Goal: Task Accomplishment & Management: Manage account settings

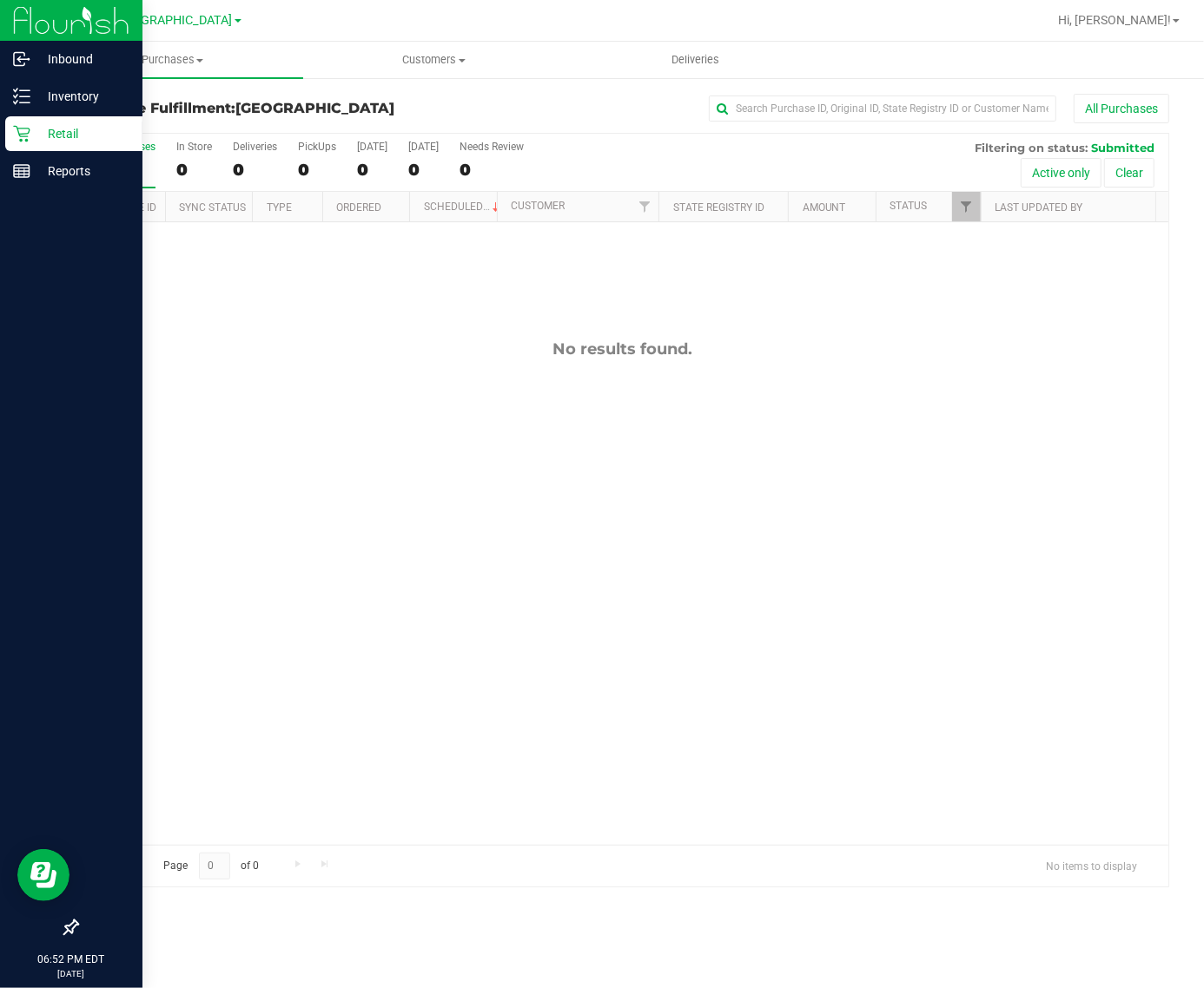
click at [31, 123] on p "Retail" at bounding box center [83, 134] width 105 height 21
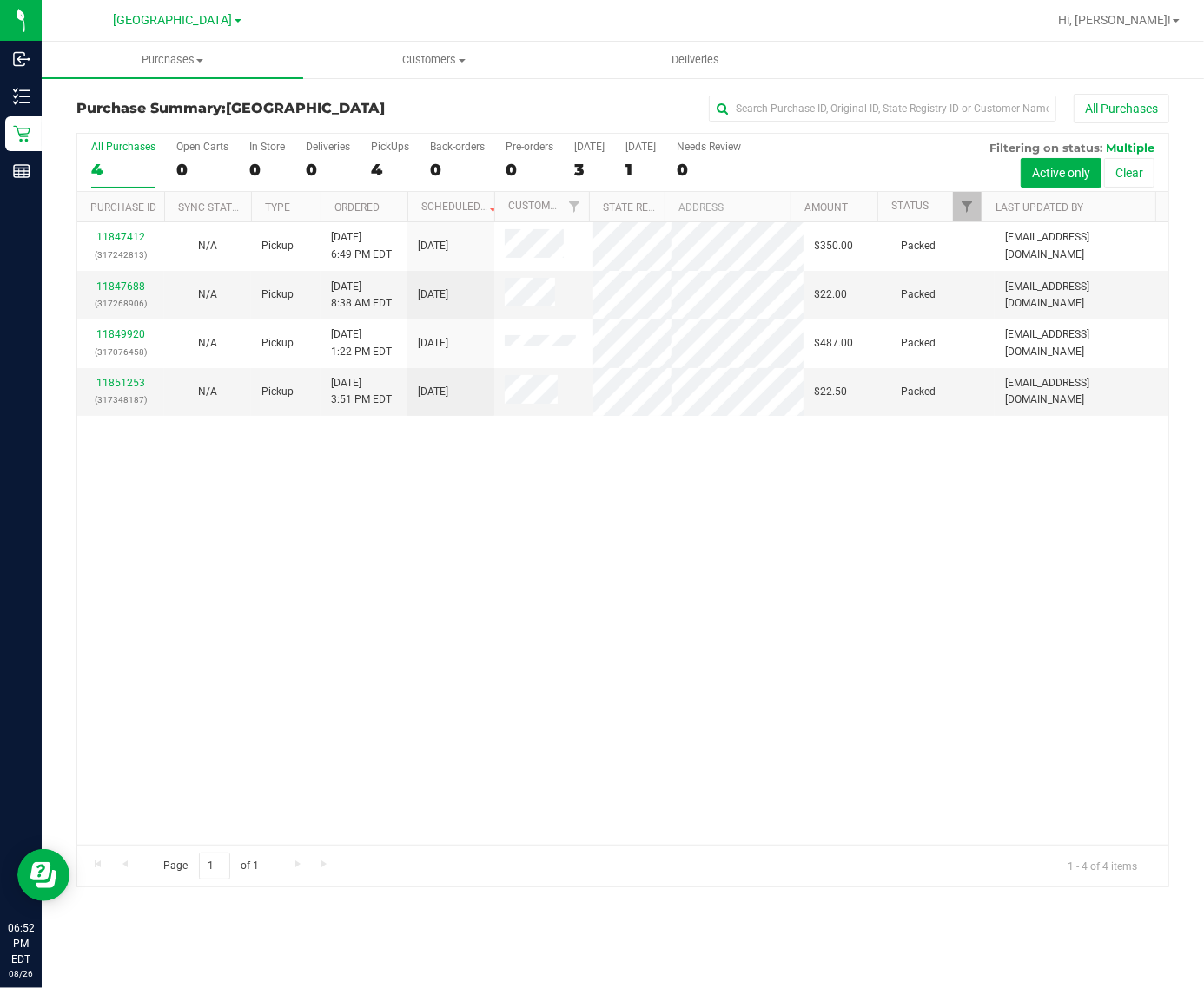
click at [115, 167] on div "4" at bounding box center [123, 169] width 64 height 20
click at [0, 0] on input "All Purchases 4" at bounding box center [0, 0] width 0 height 0
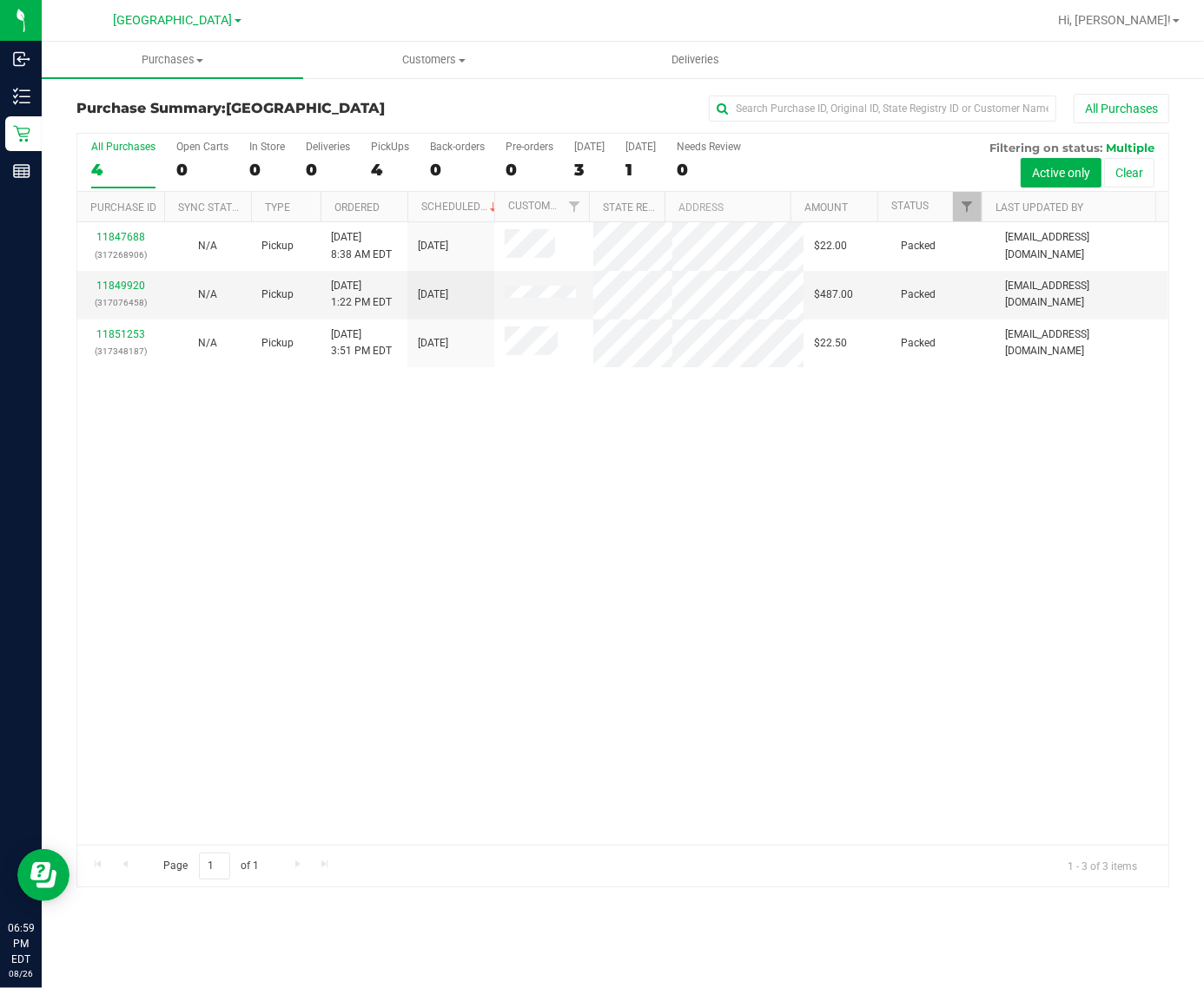
click at [518, 788] on div "11847688 (317268906) N/A Pickup 8/26/2025 8:38 AM EDT 8/26/2025 $22.00 Packed a…" at bounding box center [623, 533] width 1091 height 623
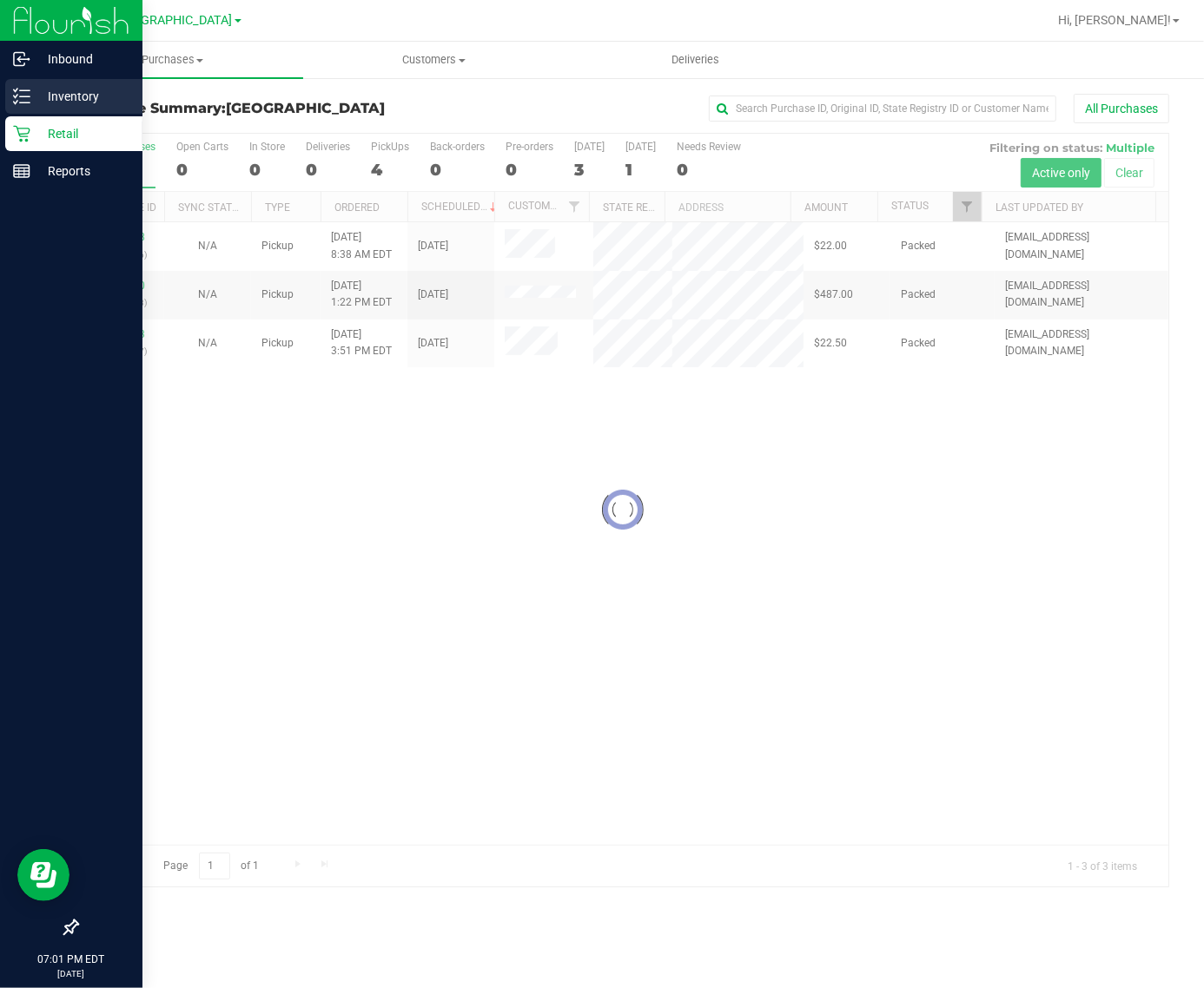
click at [18, 89] on icon at bounding box center [16, 90] width 4 height 3
click at [7, 92] on div "Inventory" at bounding box center [74, 96] width 137 height 35
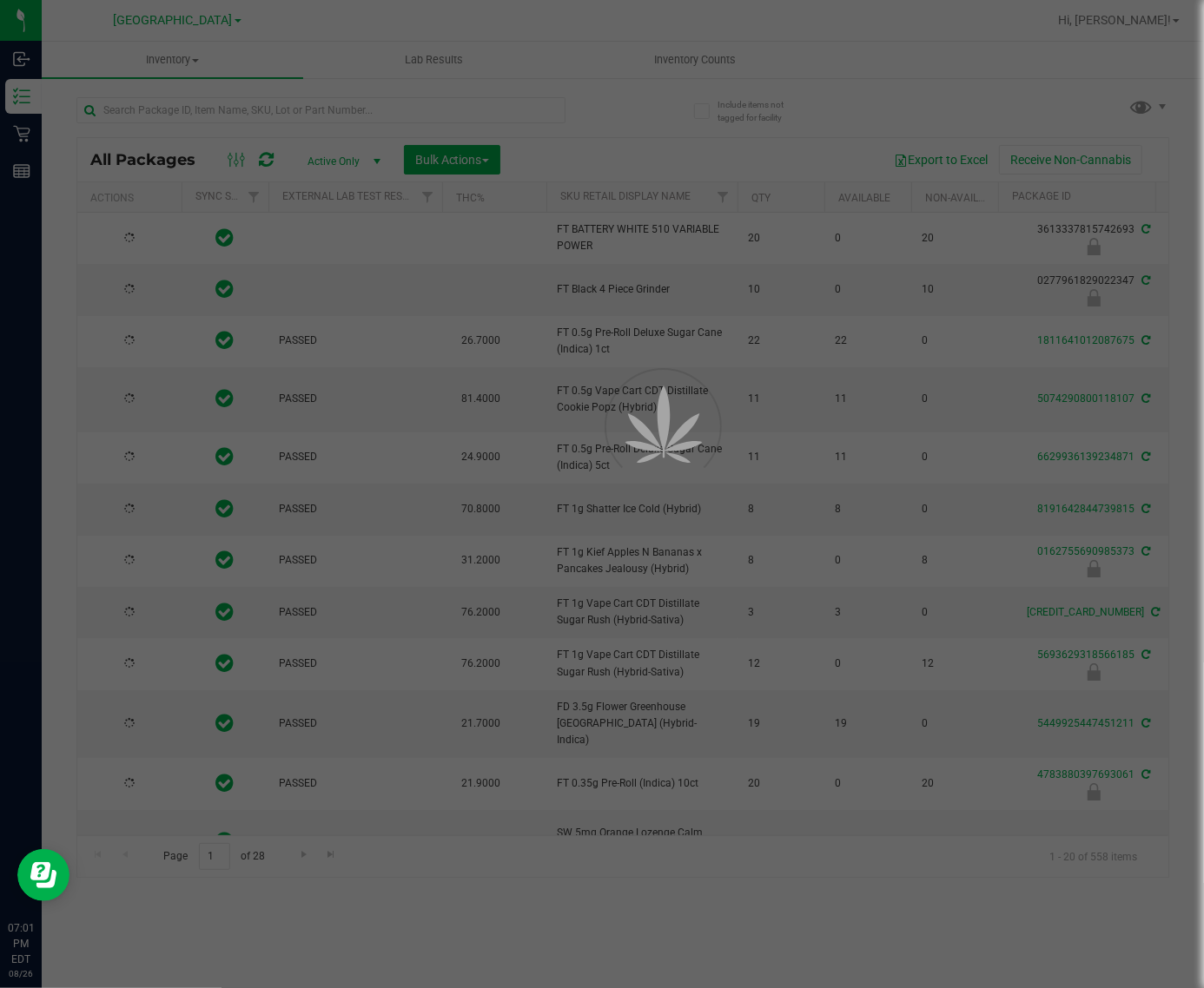
click at [233, 106] on div at bounding box center [602, 494] width 1204 height 988
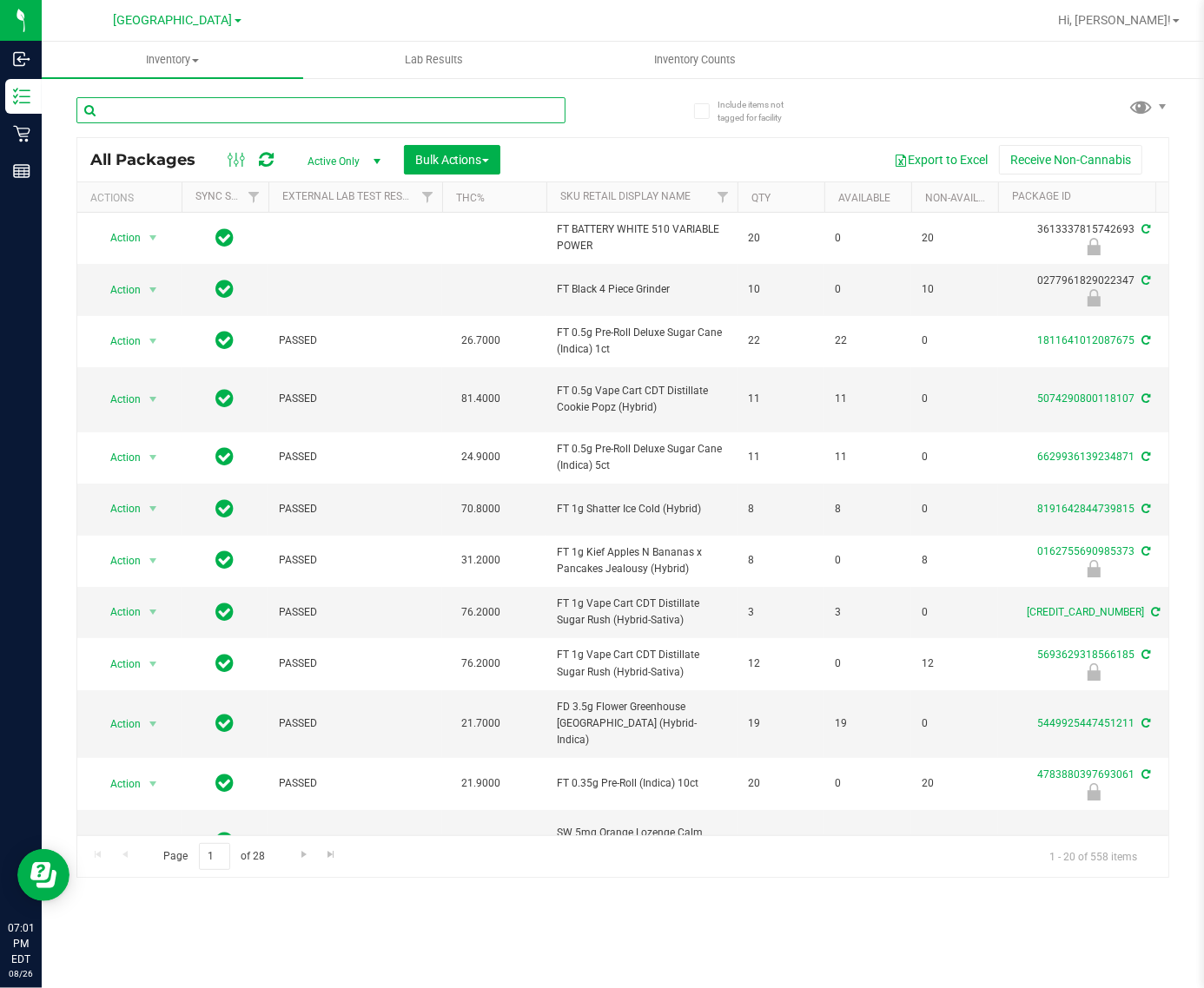
click at [236, 106] on input "text" at bounding box center [320, 110] width 489 height 26
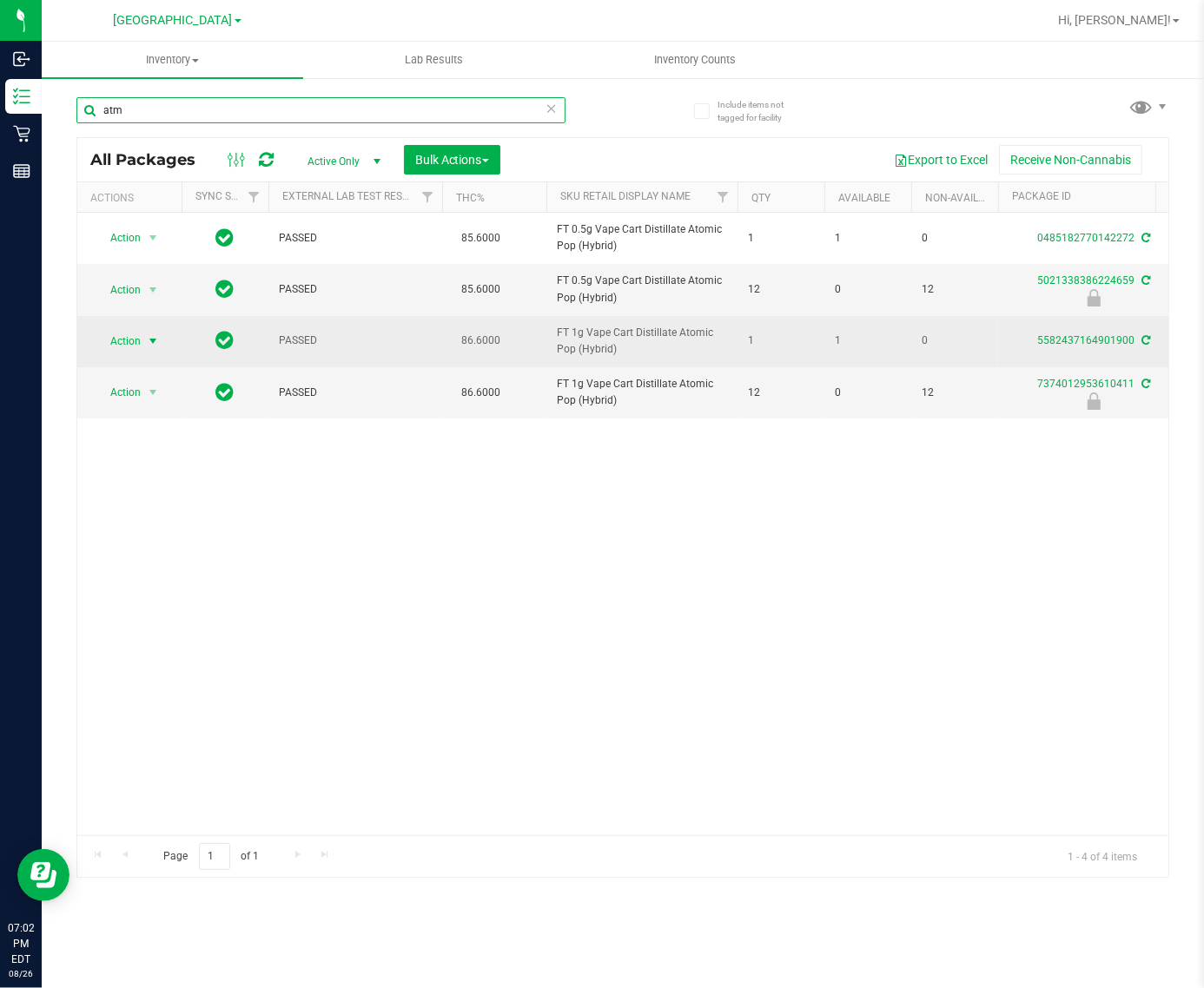
type input "atm"
click at [129, 336] on span "Action" at bounding box center [118, 341] width 47 height 24
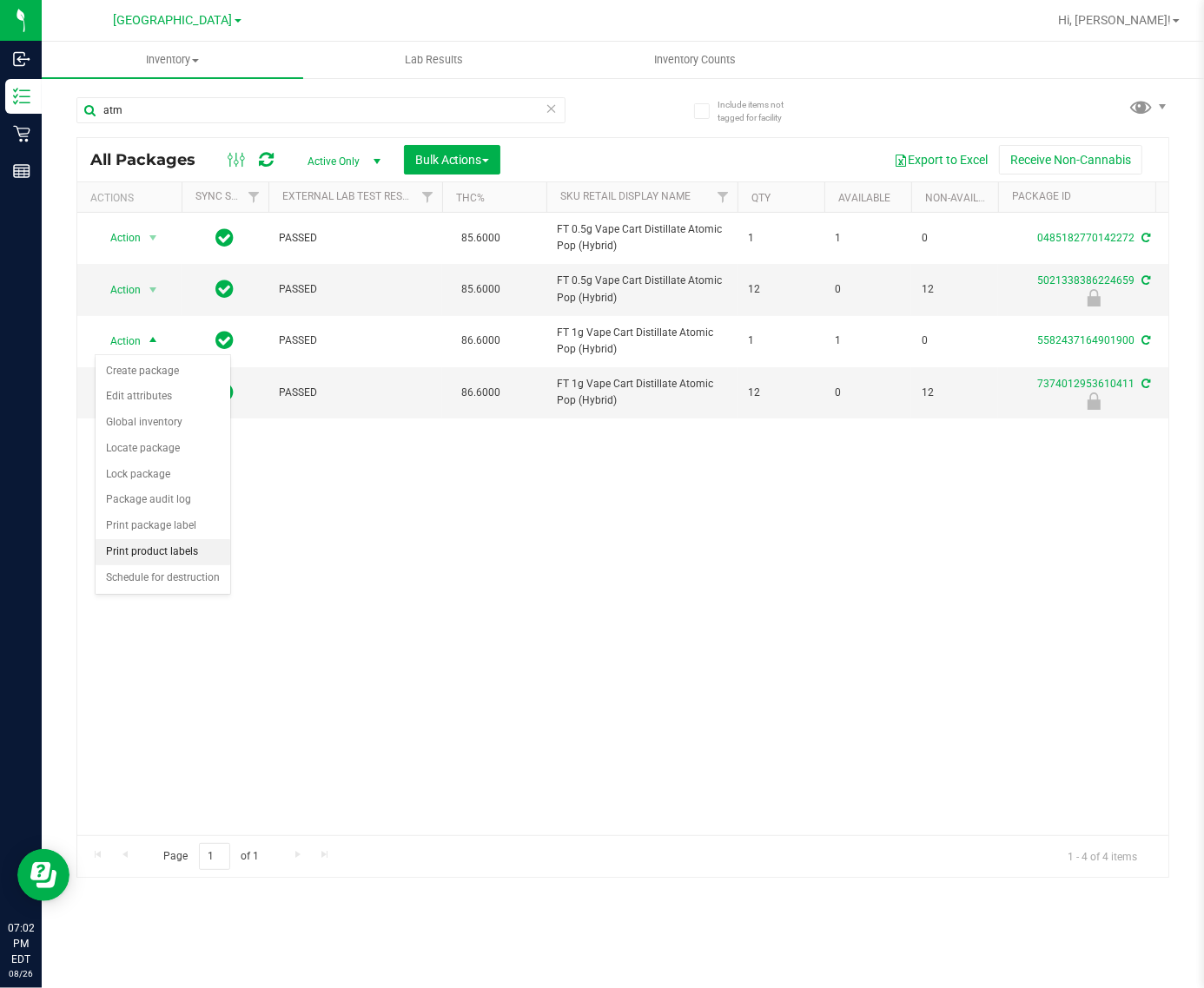
click at [172, 549] on li "Print product labels" at bounding box center [163, 552] width 135 height 26
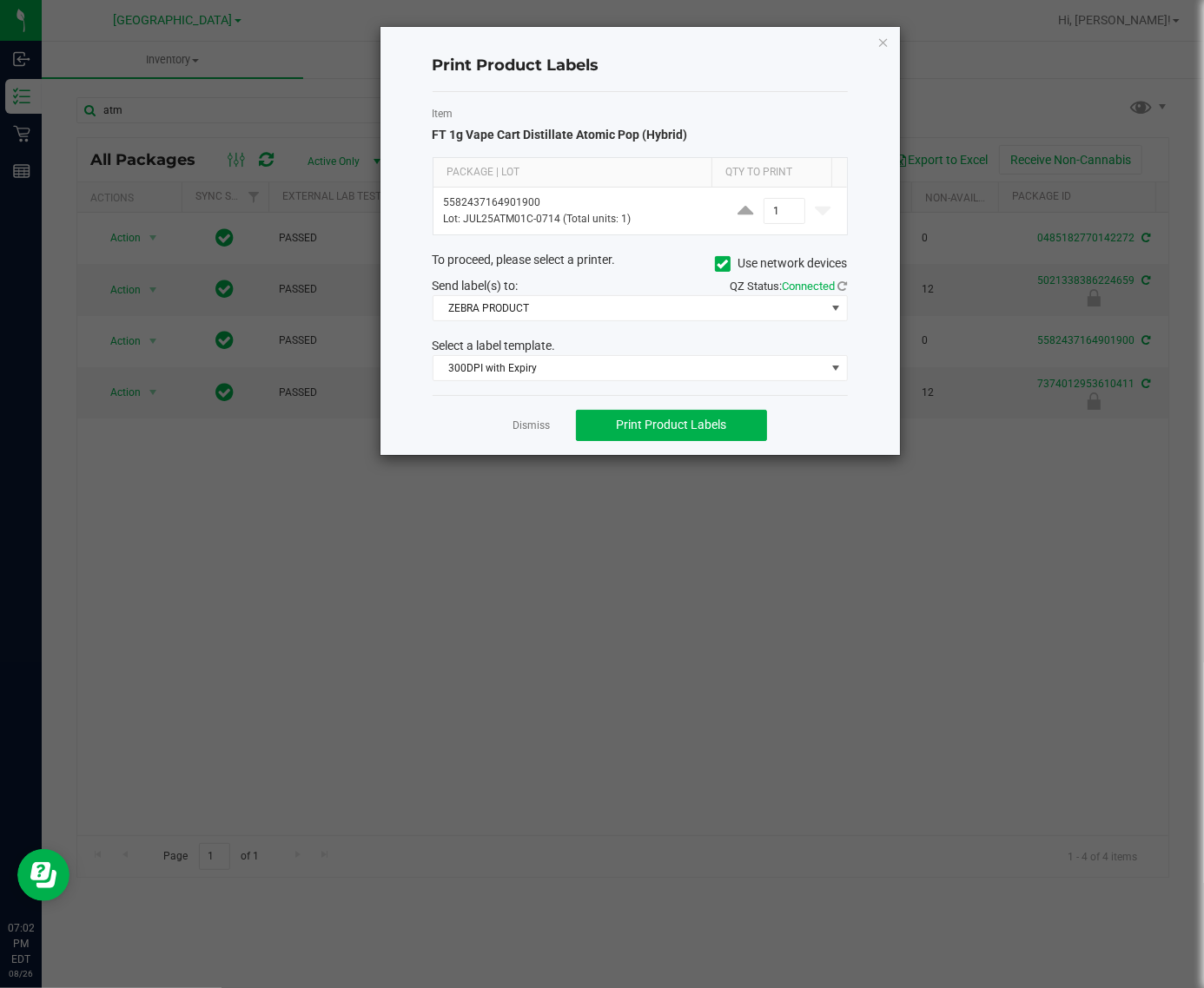
click at [595, 327] on div "Item FT 1g Vape Cart Distillate Atomic Pop (Hybrid) Package | Lot Qty to Print …" at bounding box center [640, 244] width 415 height 303
click at [572, 366] on span "300DPI with Expiry" at bounding box center [629, 368] width 391 height 24
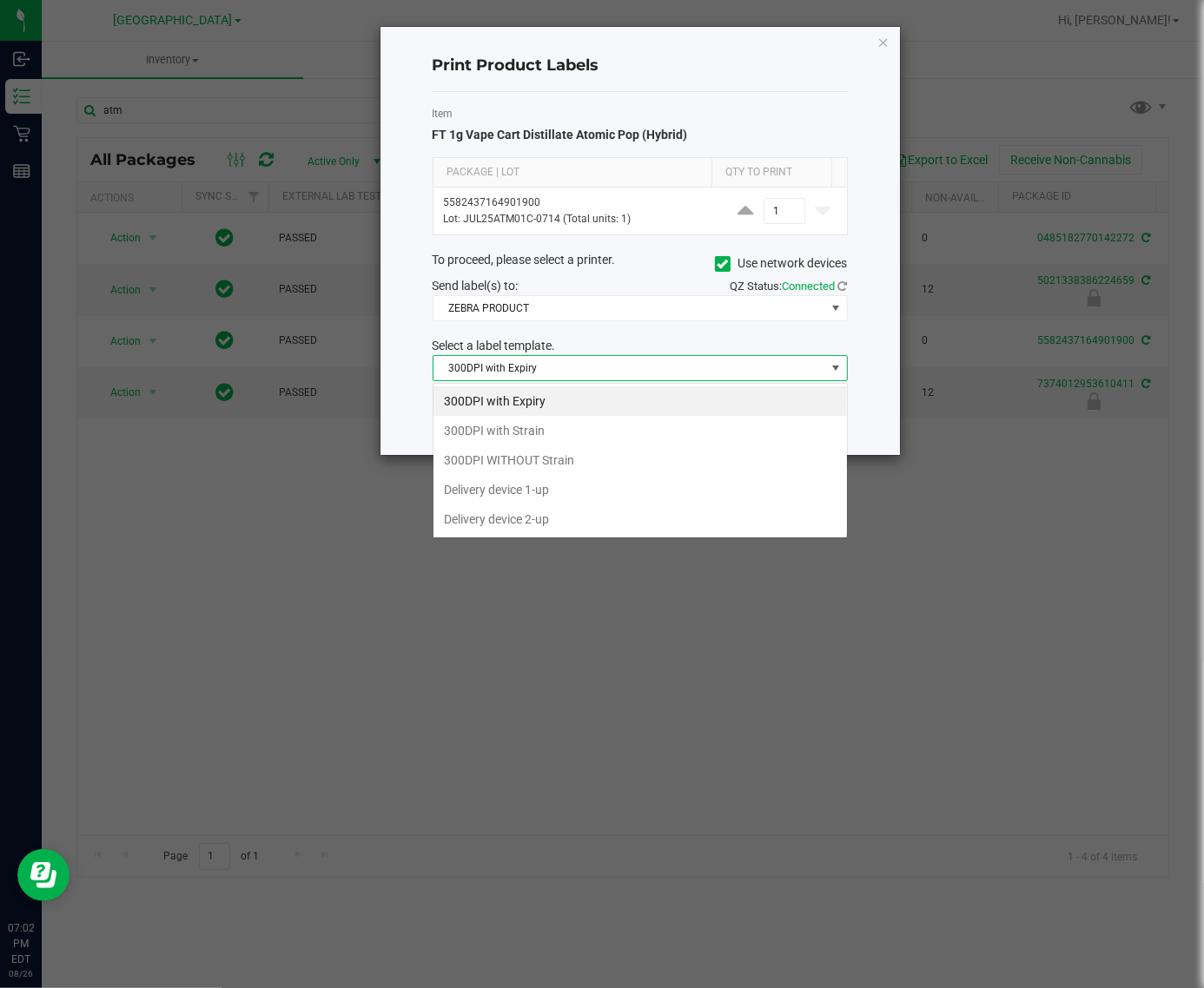
scroll to position [27, 414]
click at [602, 437] on li "300DPI with Strain" at bounding box center [640, 430] width 414 height 30
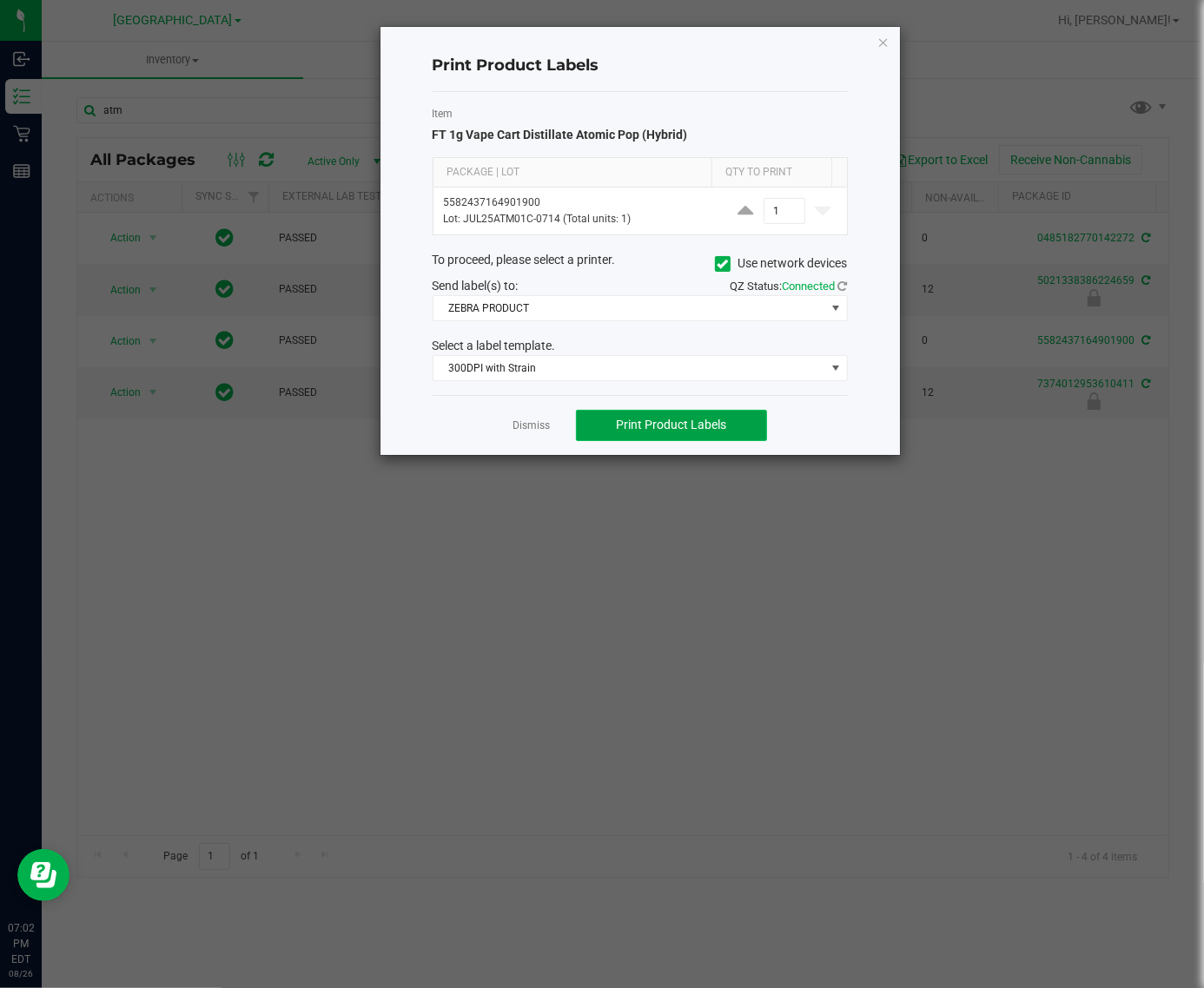
click at [713, 418] on span "Print Product Labels" at bounding box center [672, 424] width 110 height 14
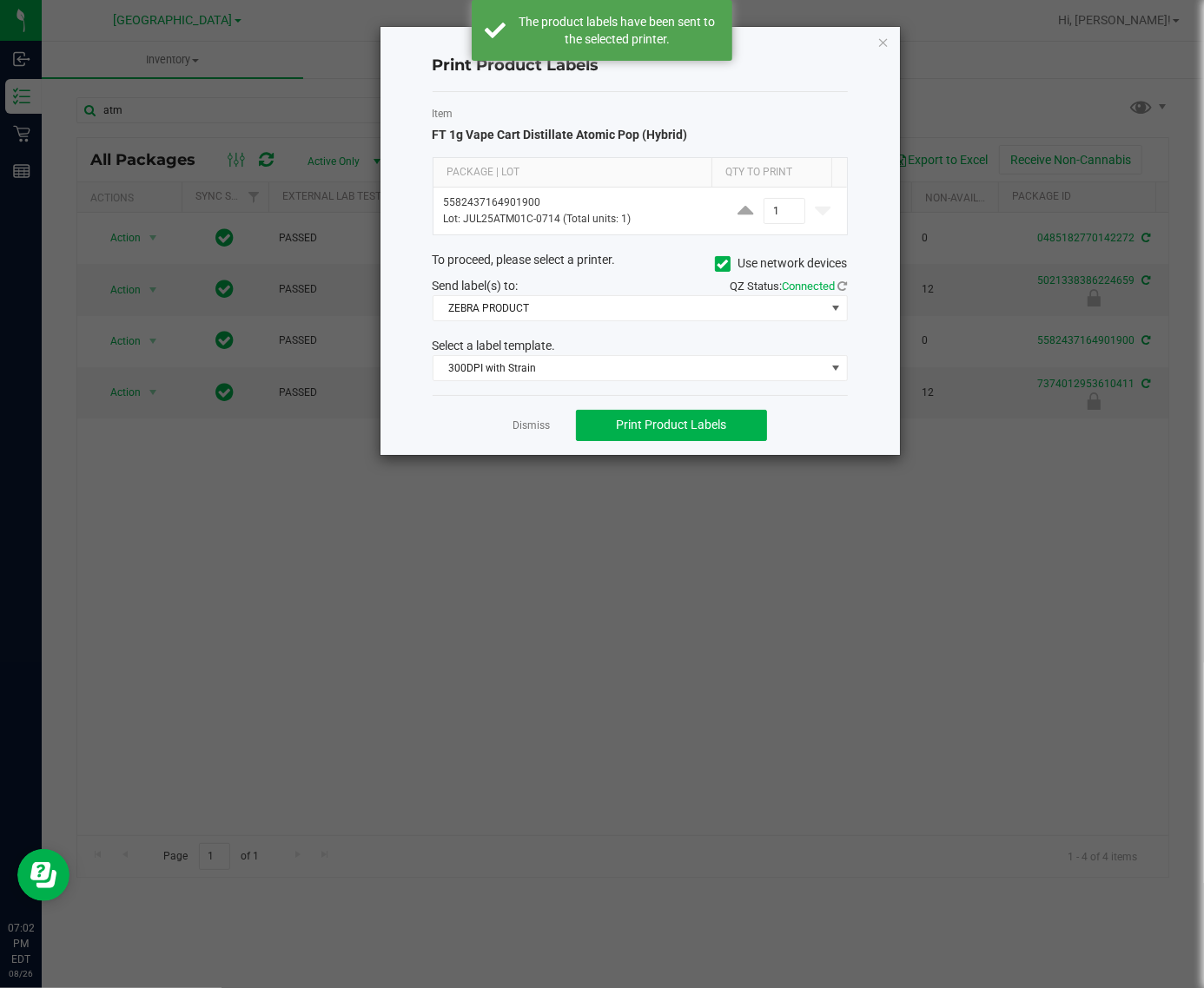
drag, startPoint x: 885, startPoint y: 41, endPoint x: 841, endPoint y: 67, distance: 51.1
click at [885, 43] on icon "button" at bounding box center [883, 41] width 12 height 21
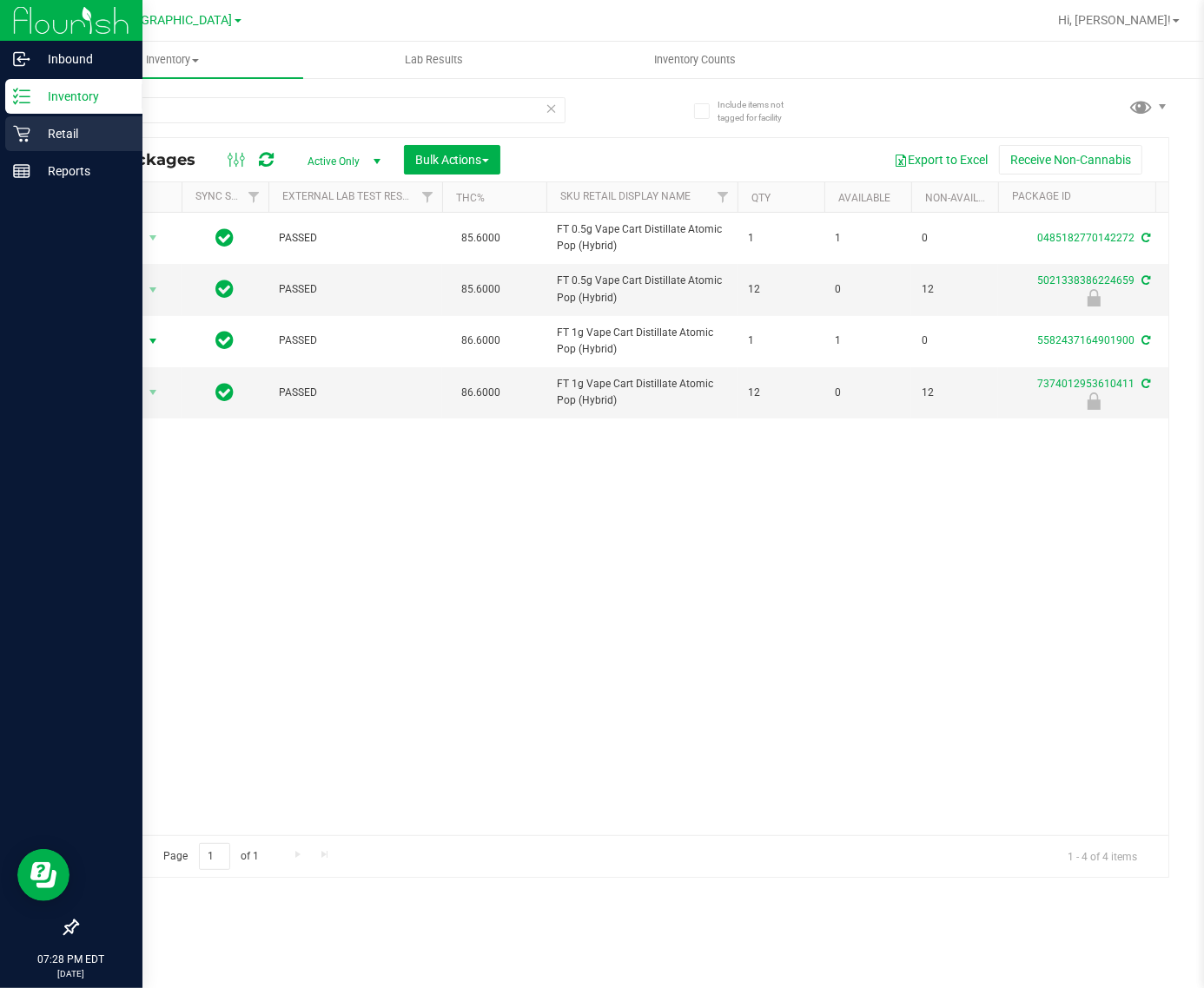
click at [36, 132] on p "Retail" at bounding box center [83, 134] width 105 height 21
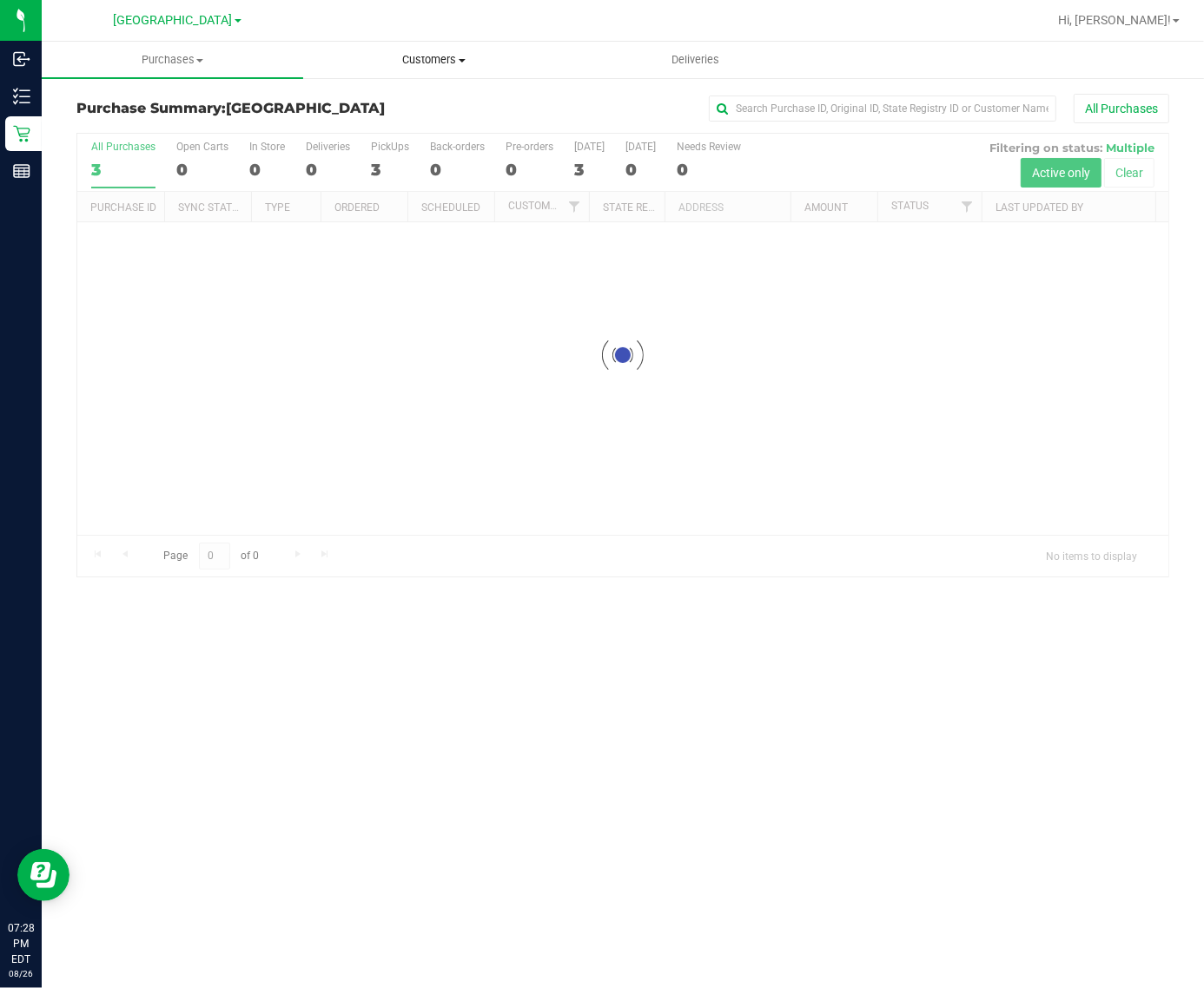
click at [461, 59] on span at bounding box center [461, 61] width 7 height 4
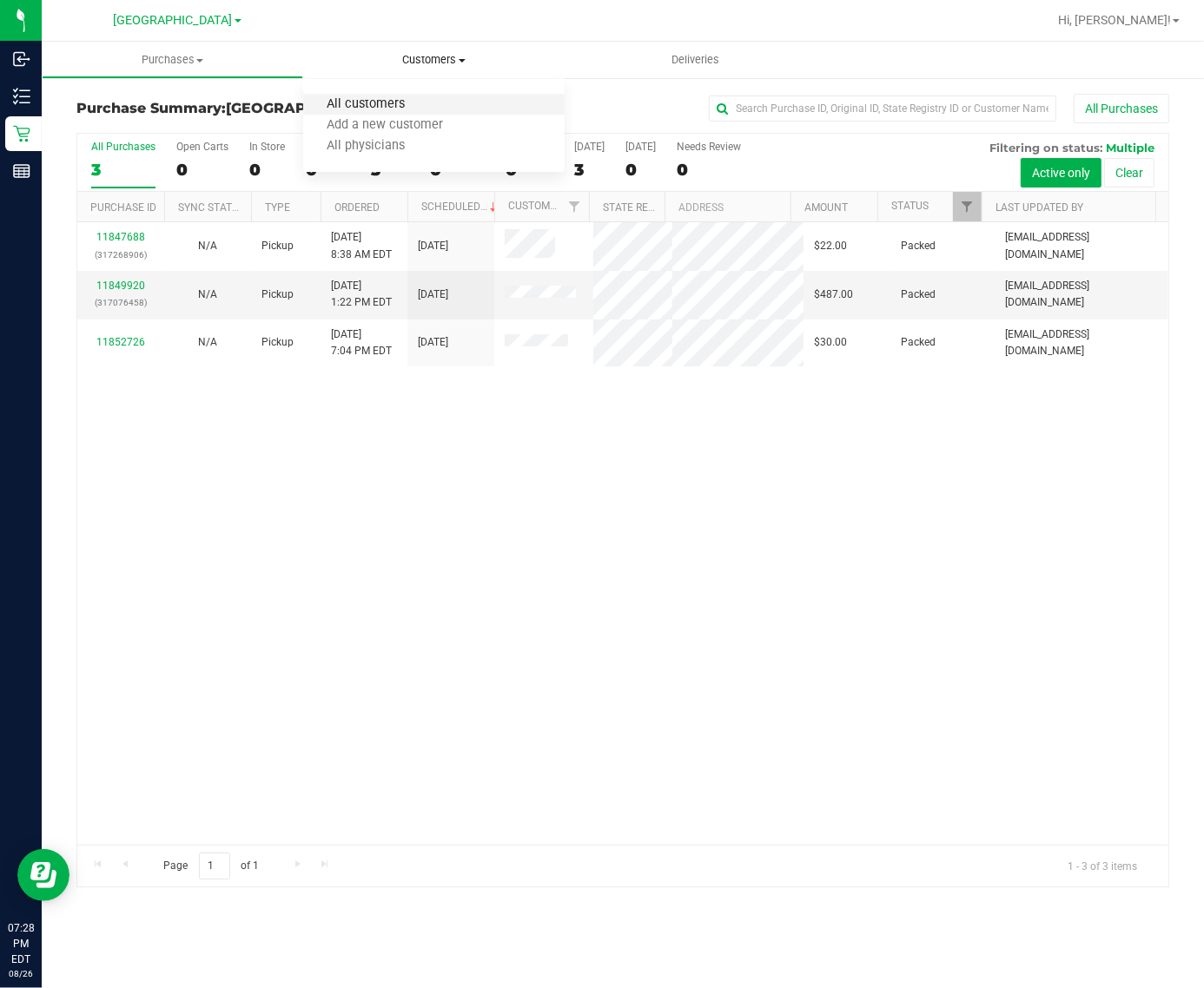
click at [334, 106] on span "All customers" at bounding box center [365, 105] width 125 height 15
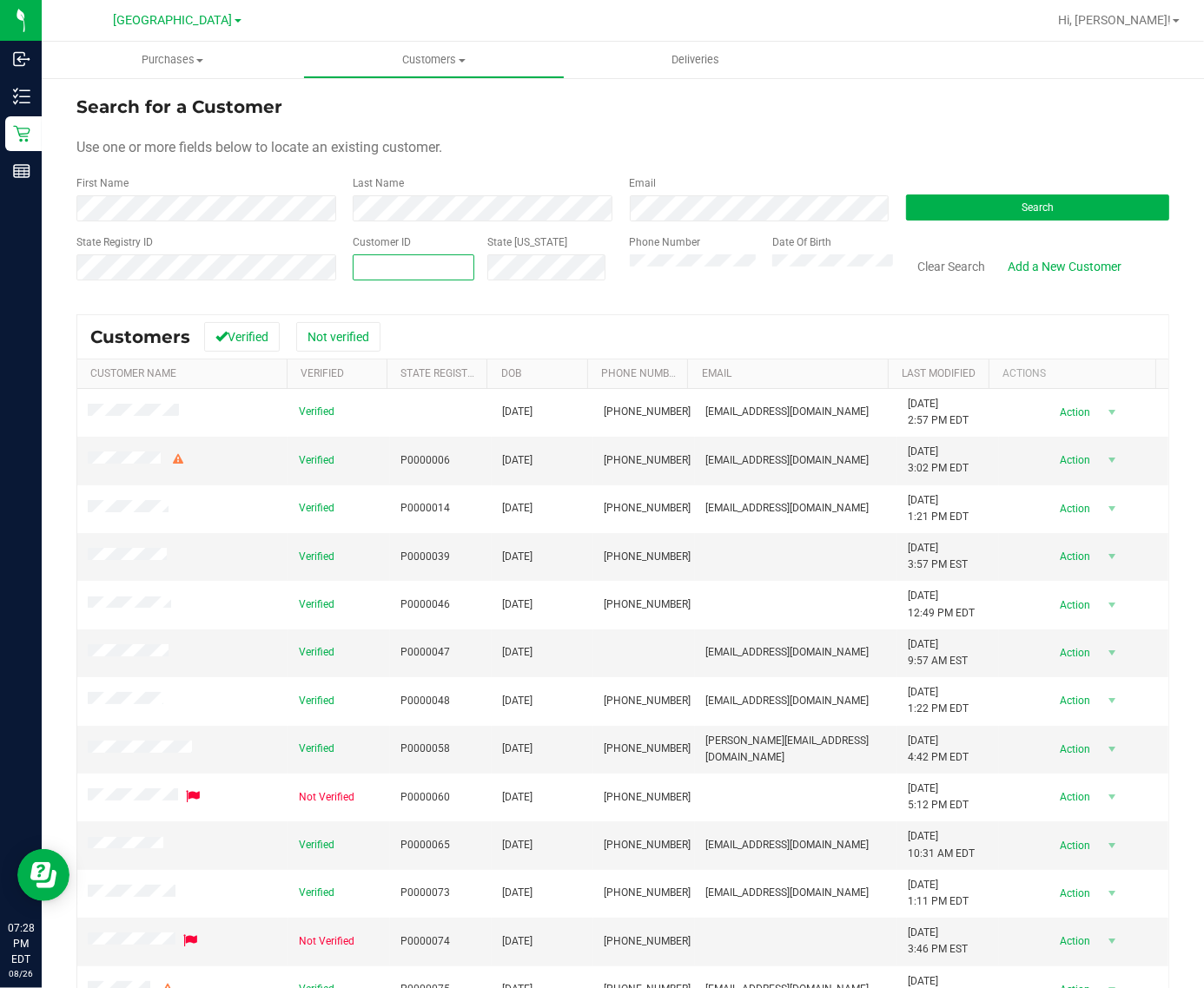
drag, startPoint x: 443, startPoint y: 14, endPoint x: 424, endPoint y: 269, distance: 255.7
click at [424, 269] on span at bounding box center [413, 267] width 121 height 26
paste input "769640"
type input "769640"
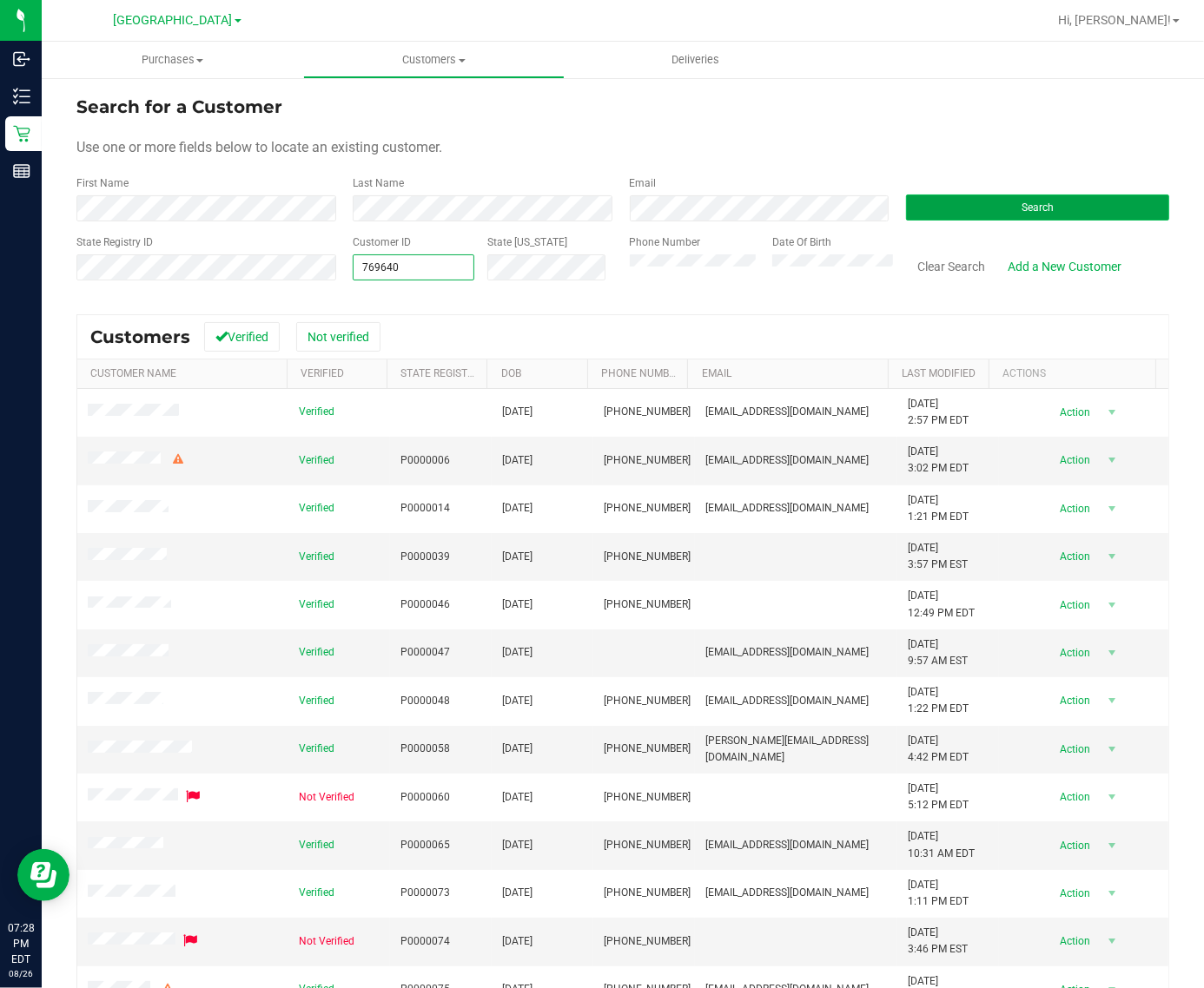
click at [1014, 216] on button "Search" at bounding box center [1038, 207] width 263 height 26
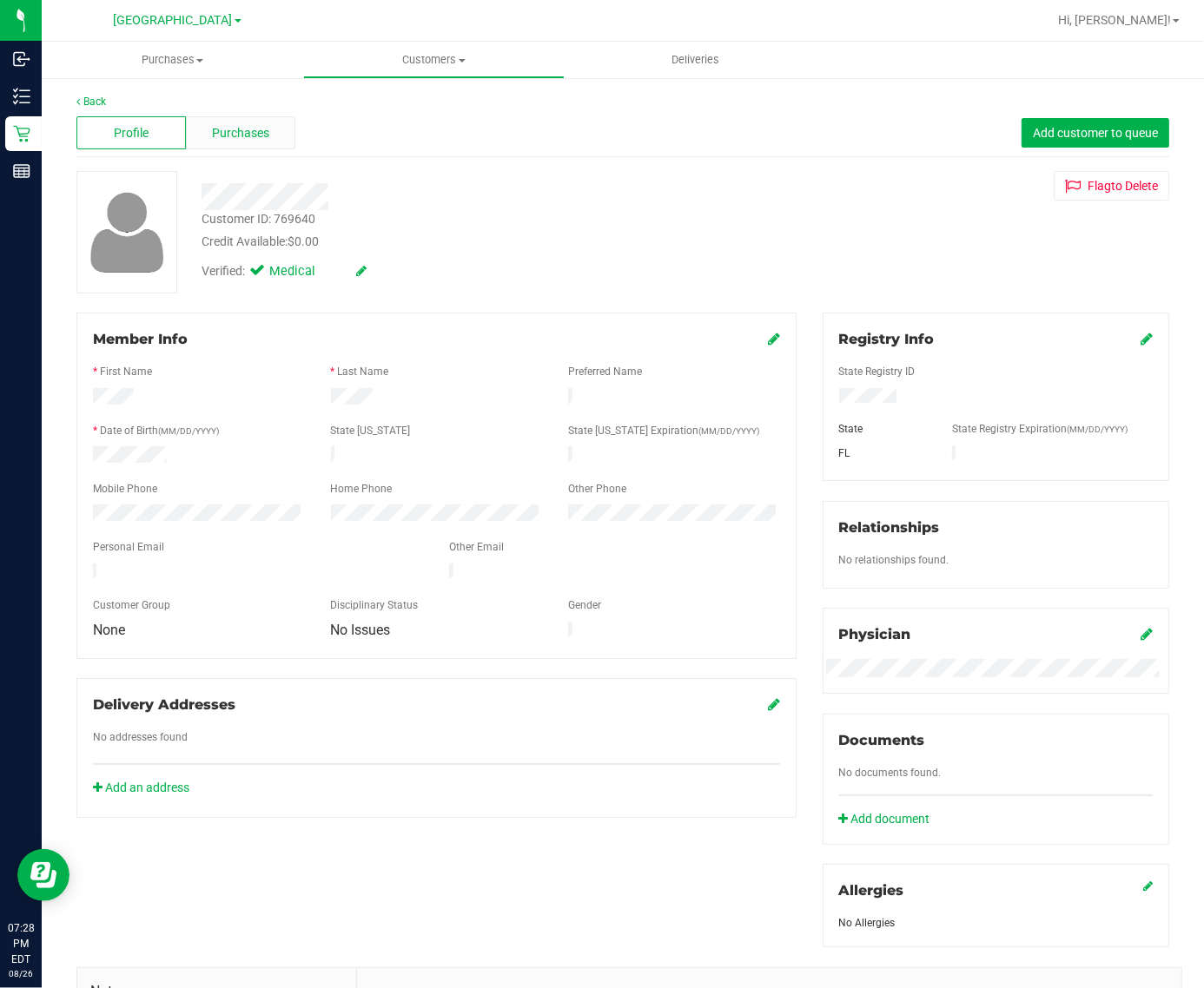
click at [197, 131] on div "Purchases" at bounding box center [240, 133] width 109 height 33
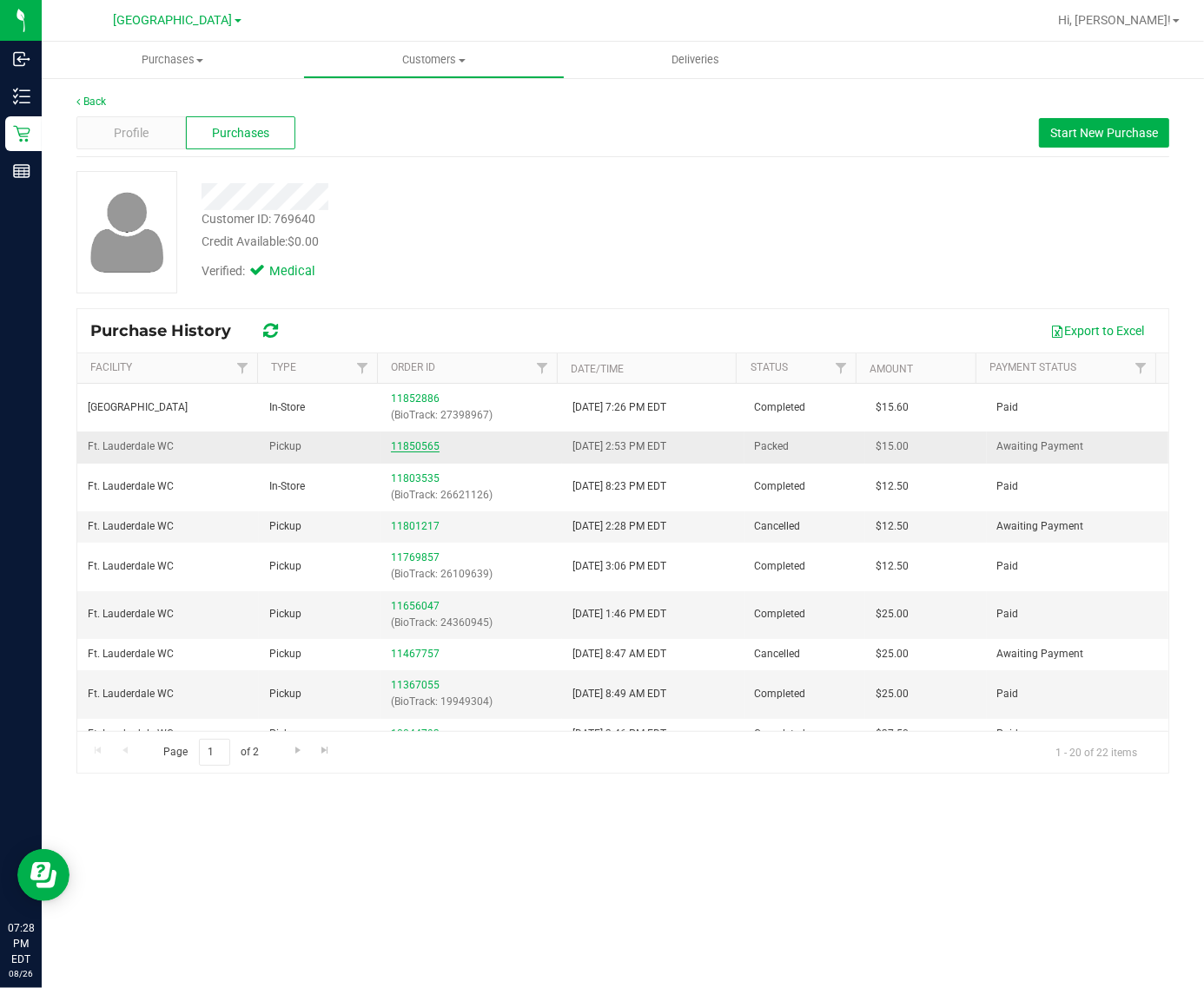
click at [414, 443] on link "11850565" at bounding box center [415, 445] width 49 height 12
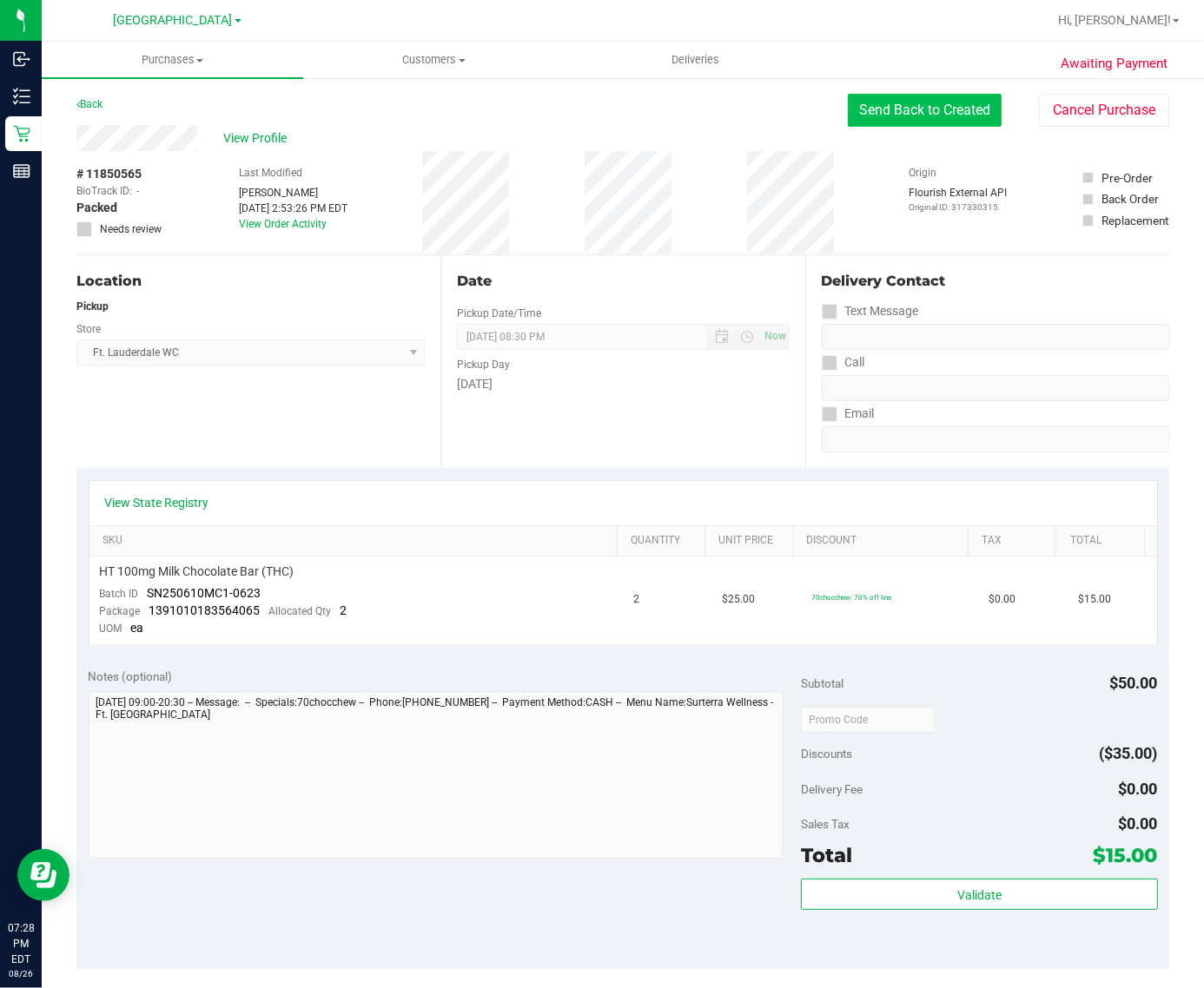
click at [921, 105] on button "Send Back to Created" at bounding box center [924, 109] width 154 height 33
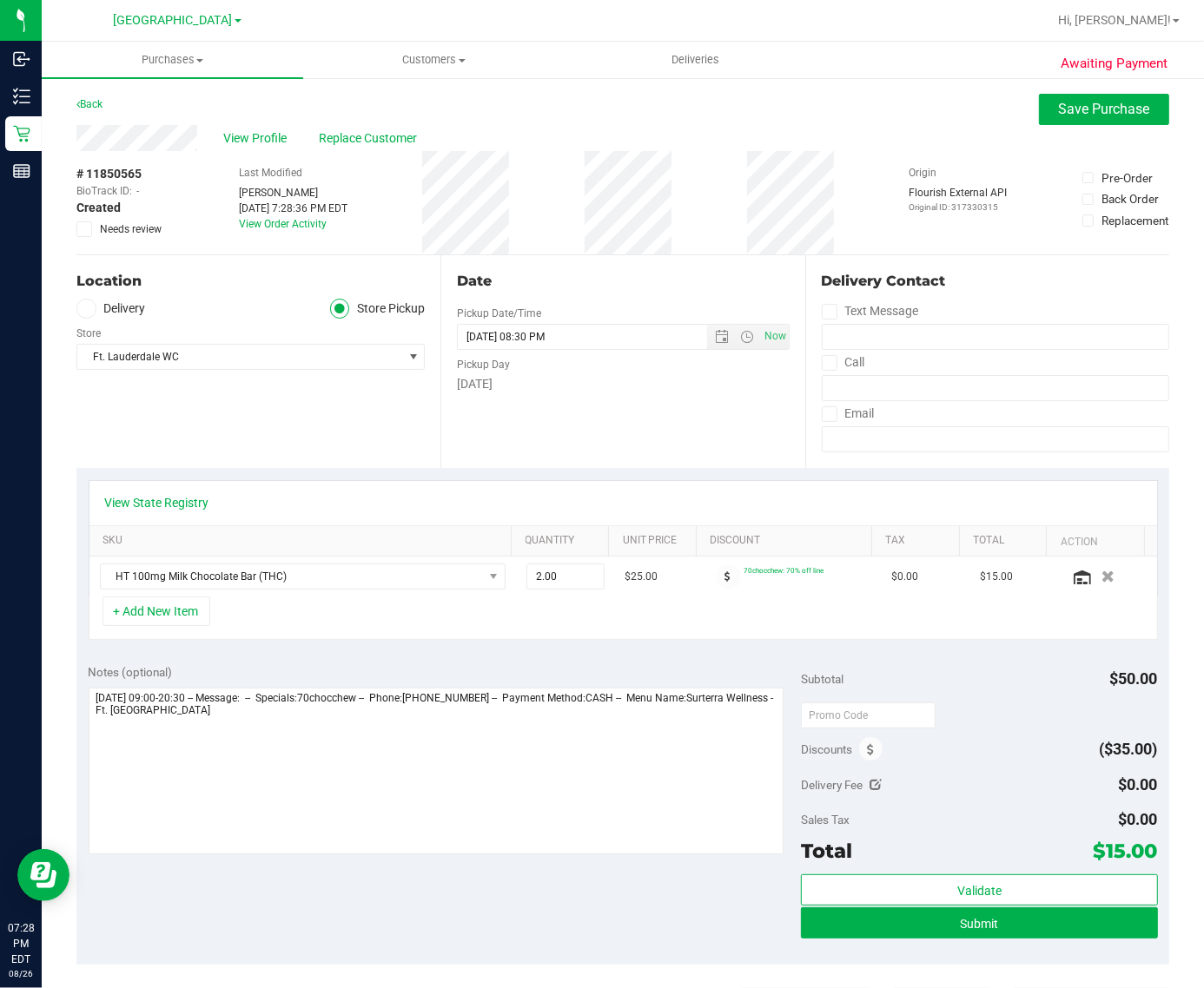
click at [77, 233] on span at bounding box center [84, 229] width 16 height 16
click at [0, 0] on input "Needs review" at bounding box center [0, 0] width 0 height 0
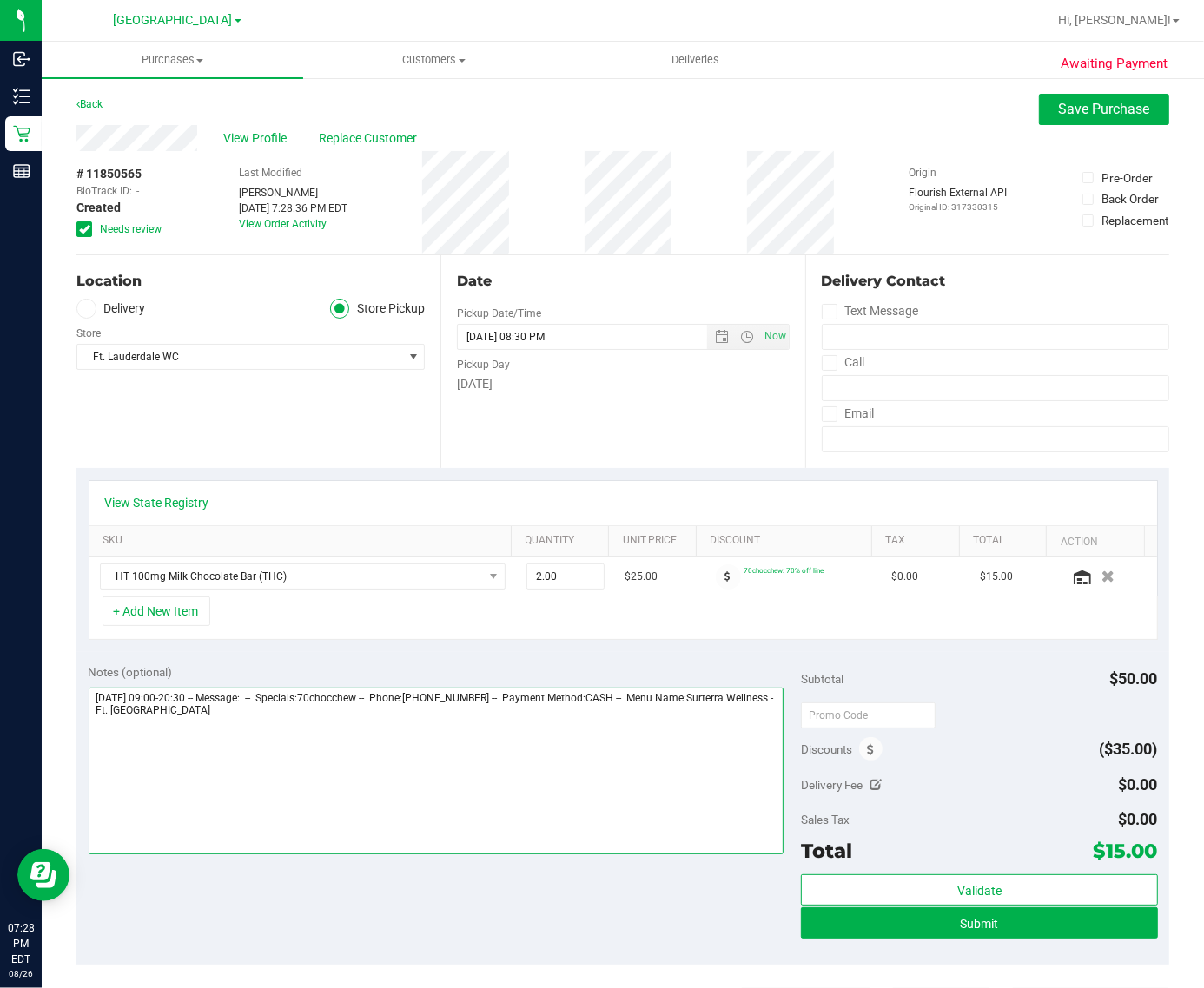
click at [95, 699] on textarea at bounding box center [436, 770] width 696 height 166
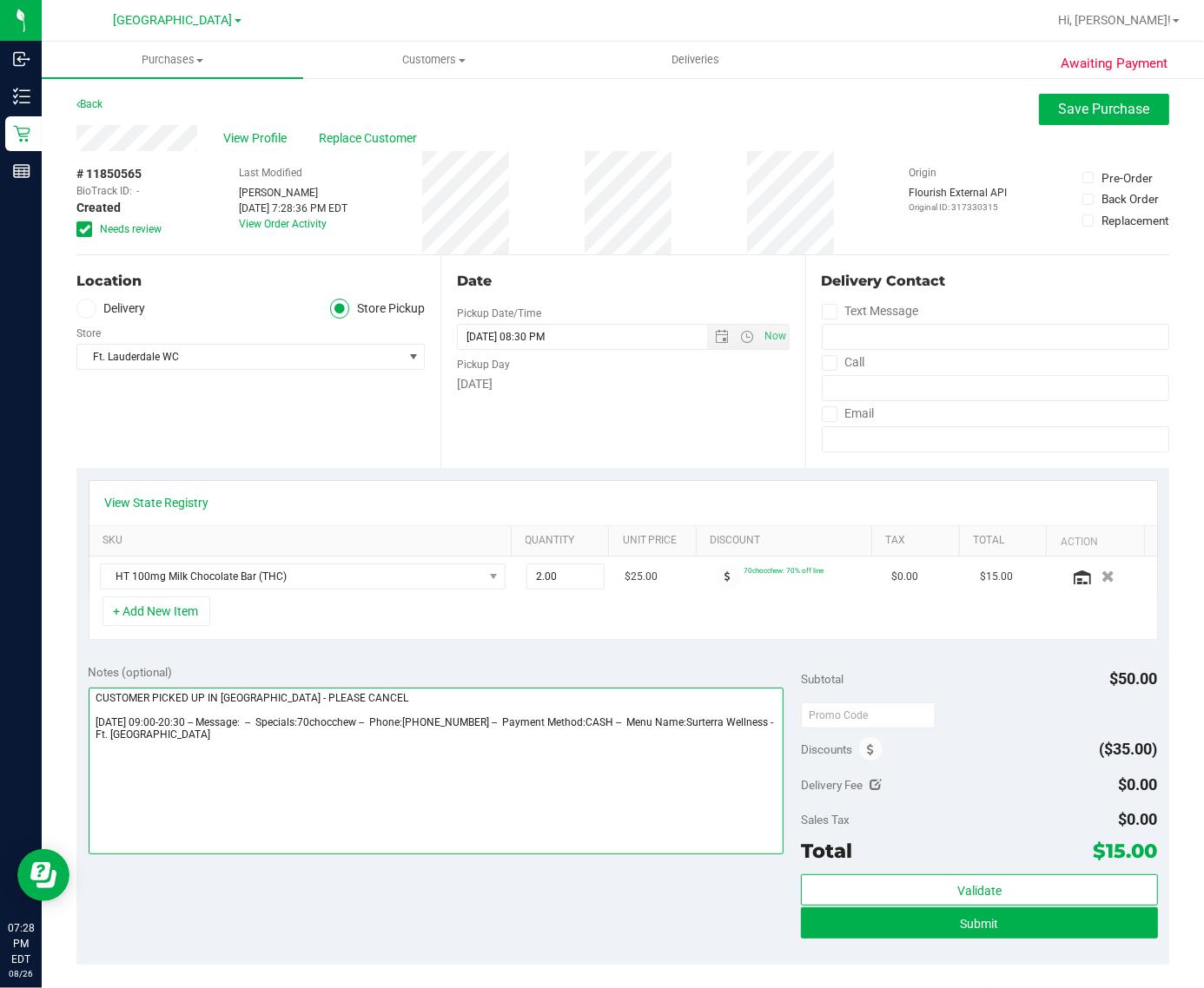
type textarea "CUSTOMER PICKED UP IN DEERFIELD BEACH - PLEASE CANCEL Tuesday 08/26/2025 09:00-…"
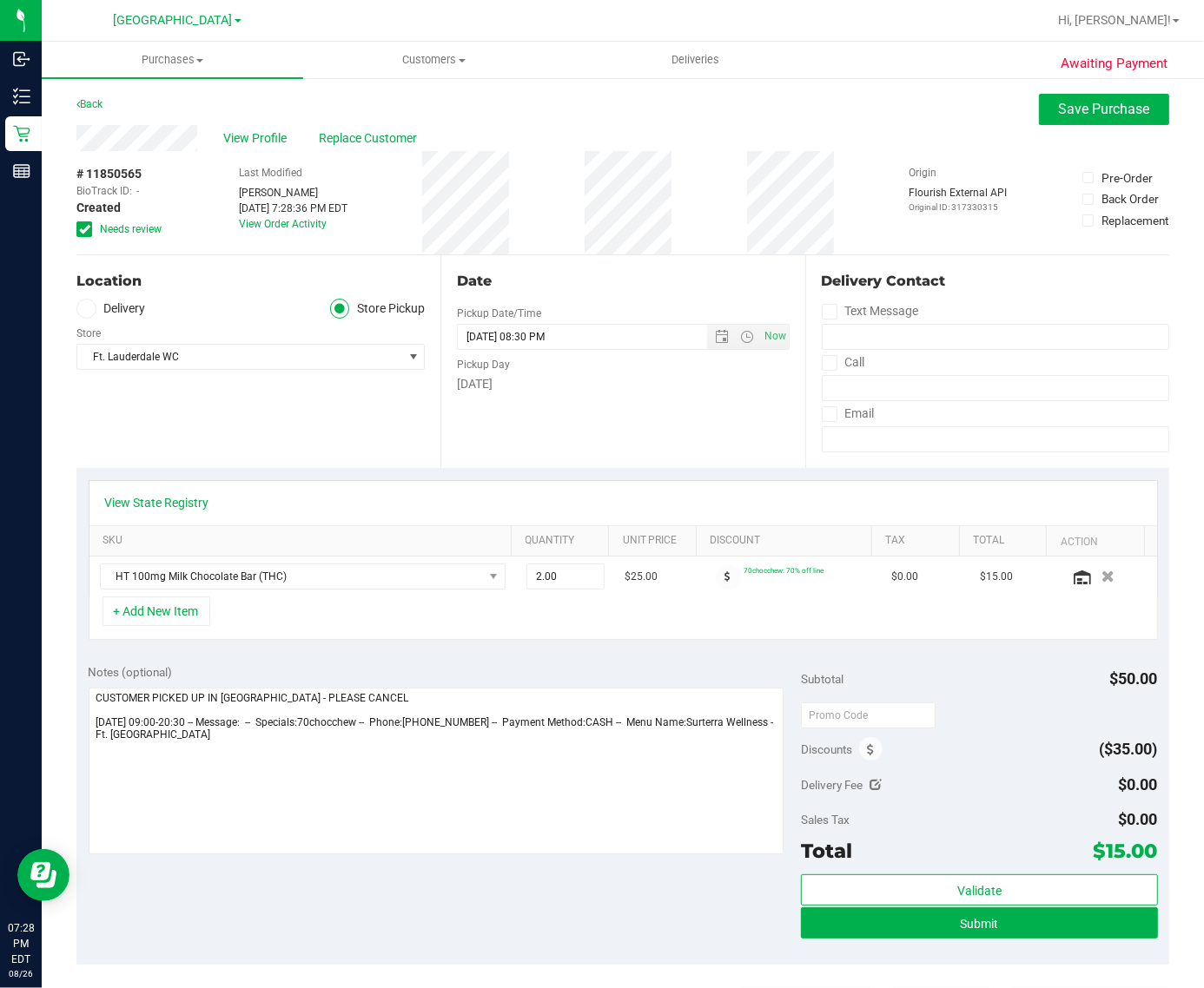
click at [1108, 126] on div "View Profile Replace Customer" at bounding box center [623, 138] width 1093 height 26
click at [1105, 123] on button "Save Purchase" at bounding box center [1103, 108] width 130 height 31
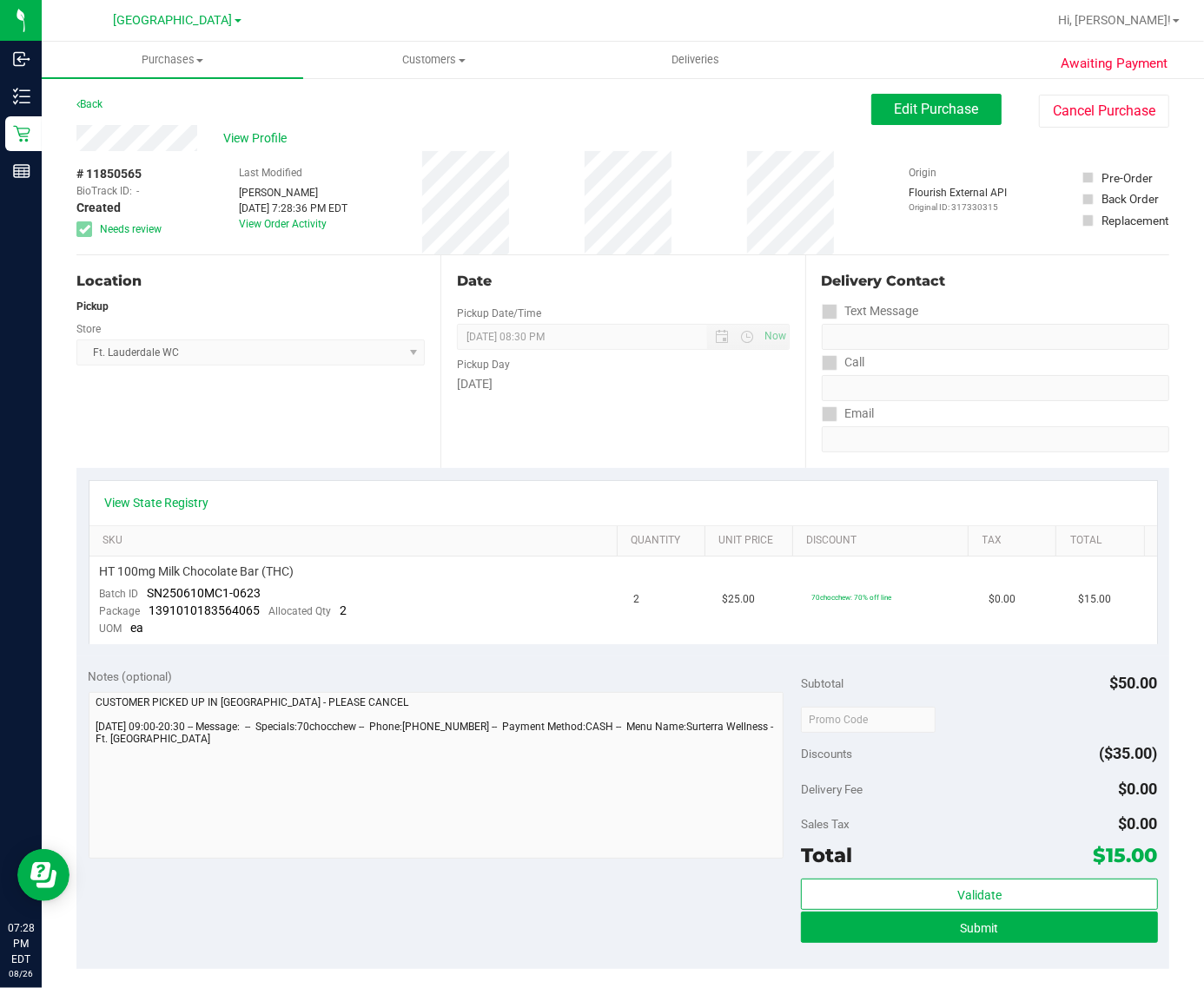
click at [120, 176] on span "# 11850565" at bounding box center [109, 175] width 65 height 19
click at [120, 179] on span "# 11850565" at bounding box center [109, 175] width 65 height 19
copy div "# 11850565"
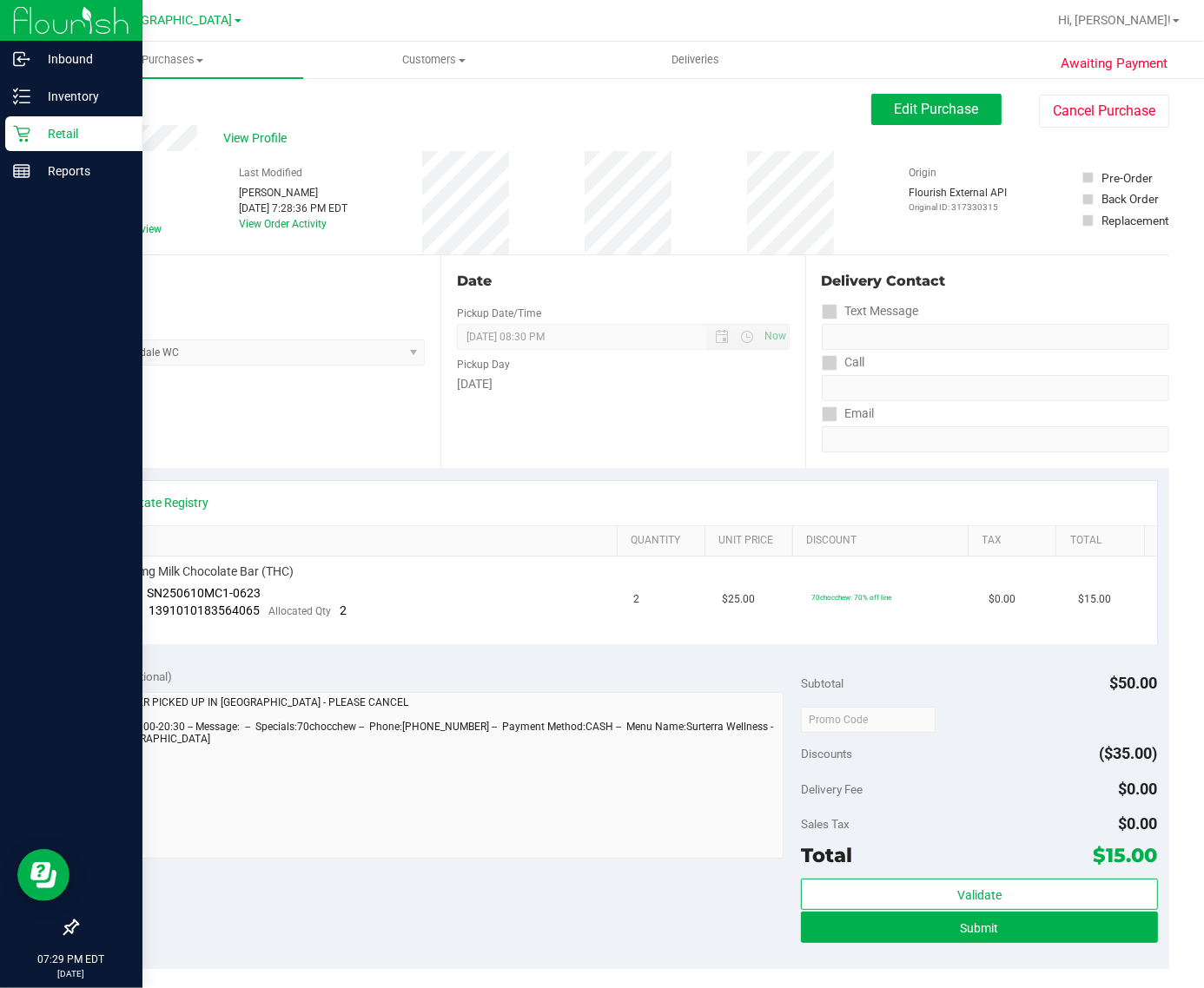
click at [29, 145] on div "Retail" at bounding box center [74, 134] width 137 height 35
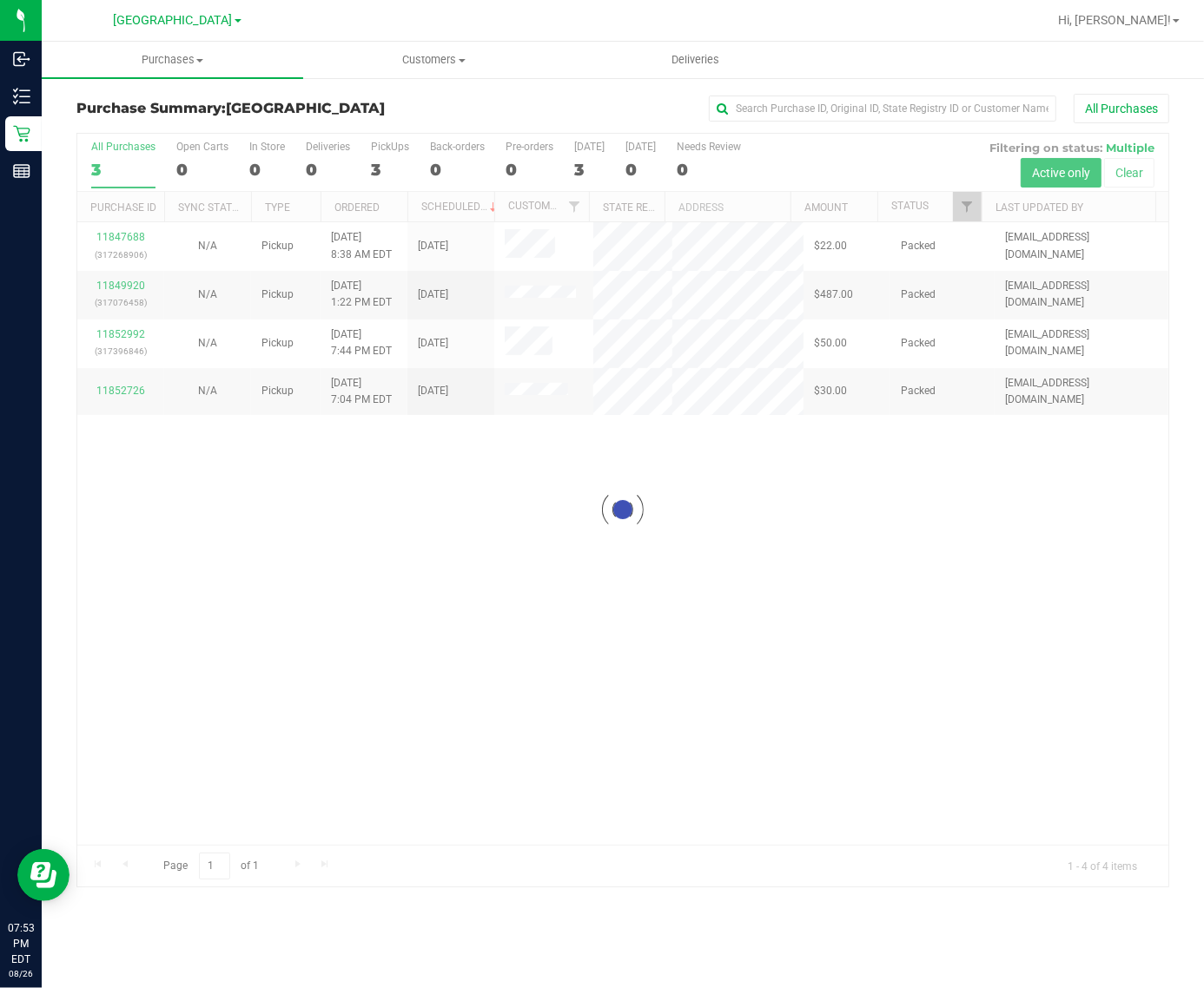
click at [680, 596] on div at bounding box center [623, 510] width 1091 height 753
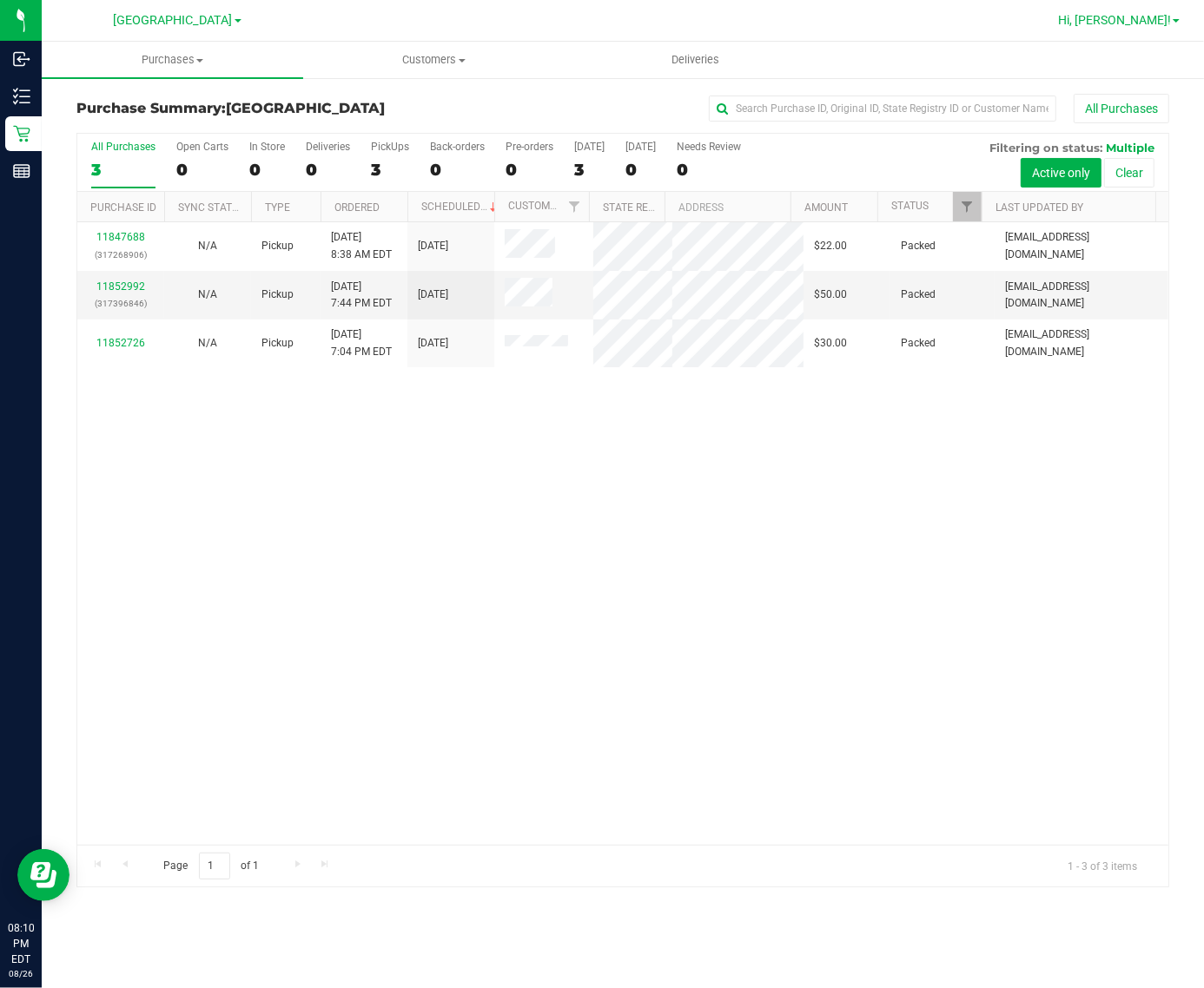
click at [1142, 18] on span "Hi, Aaron!" at bounding box center [1113, 20] width 113 height 14
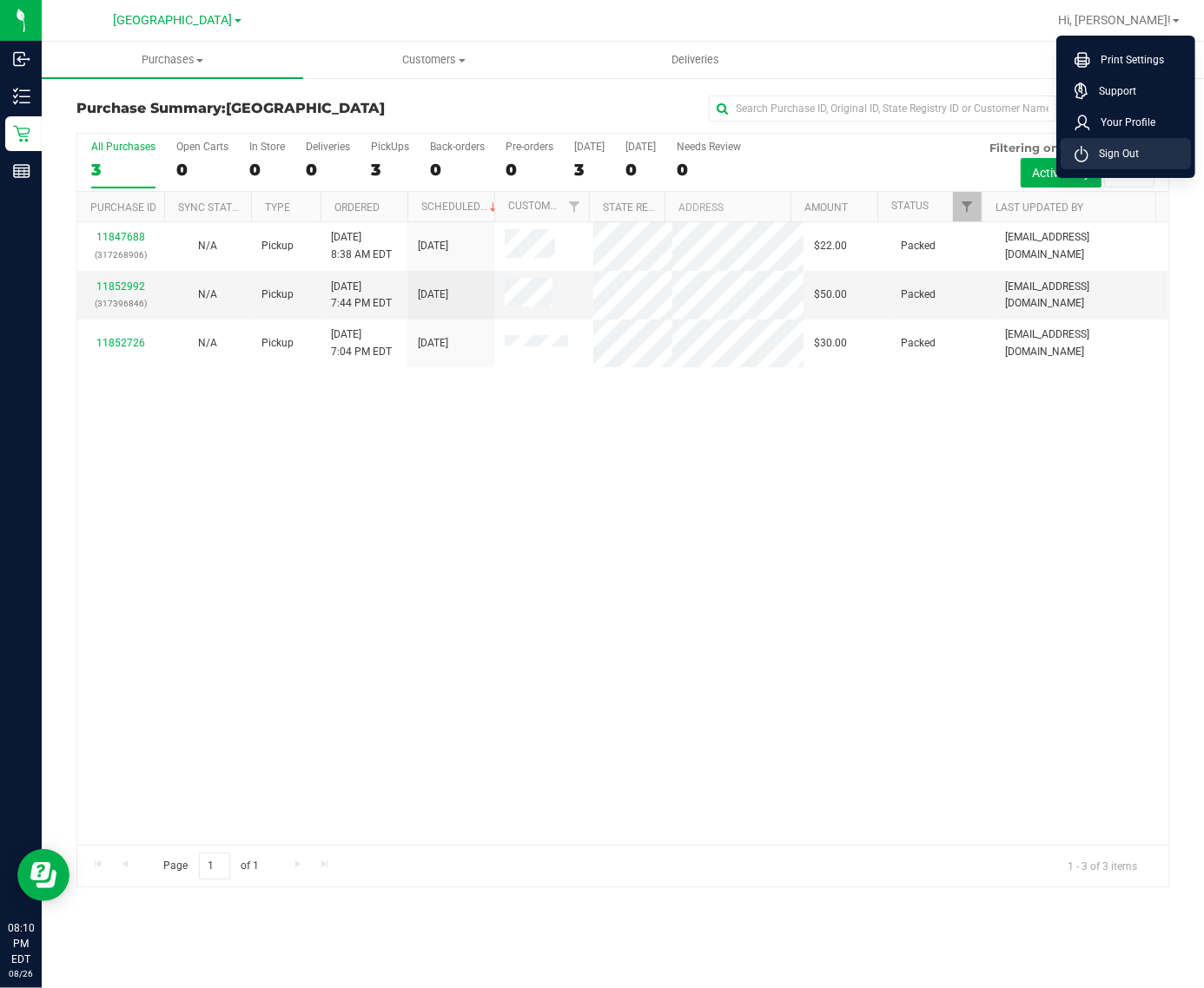
click at [1143, 139] on li "Sign Out" at bounding box center [1125, 153] width 130 height 31
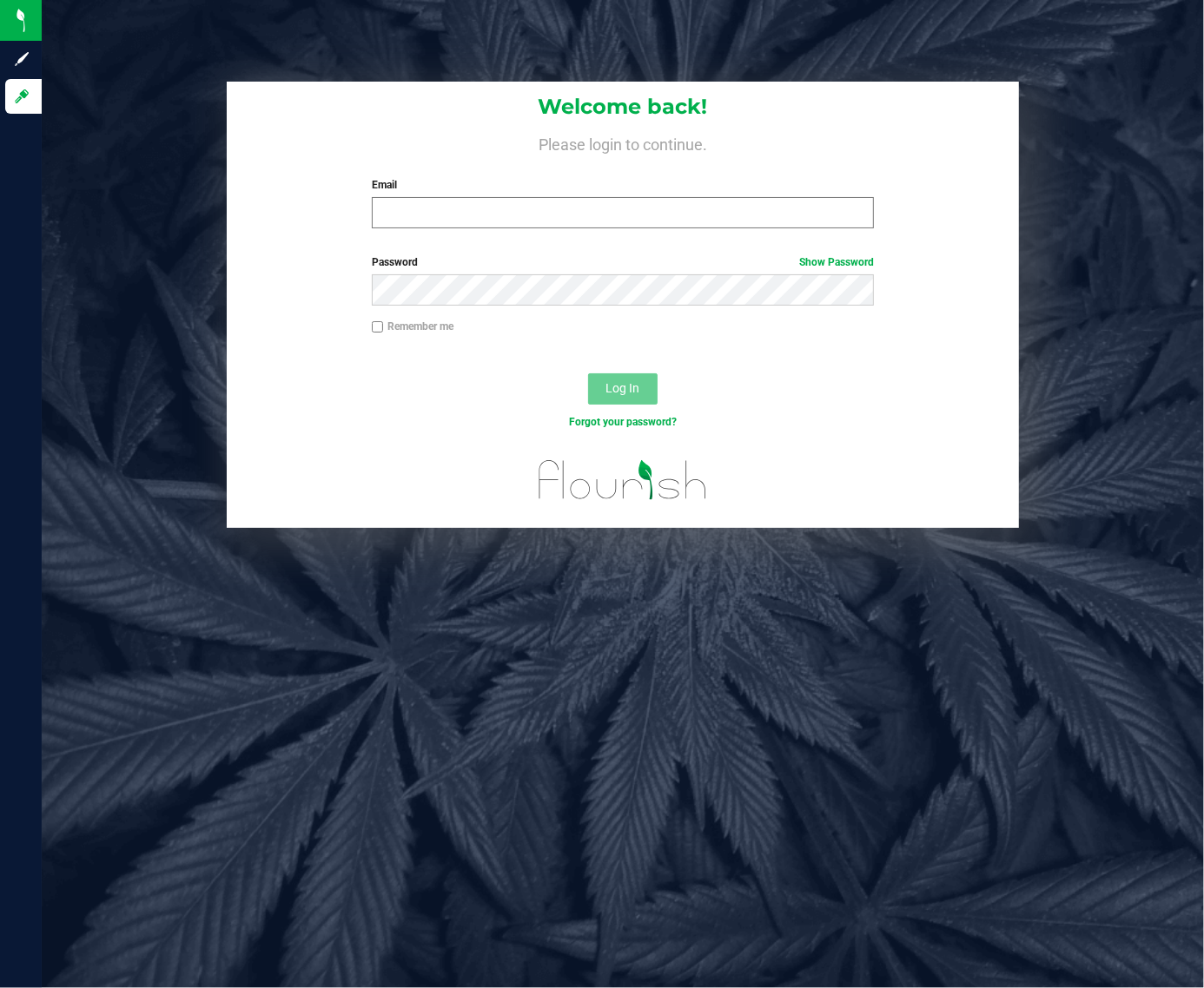
drag, startPoint x: 732, startPoint y: 185, endPoint x: 729, endPoint y: 202, distance: 17.3
click at [729, 200] on div "Email Required Please format your email correctly." at bounding box center [622, 203] width 528 height 51
click at [729, 202] on input "Email" at bounding box center [622, 212] width 502 height 31
type input "[EMAIL_ADDRESS][DOMAIN_NAME]"
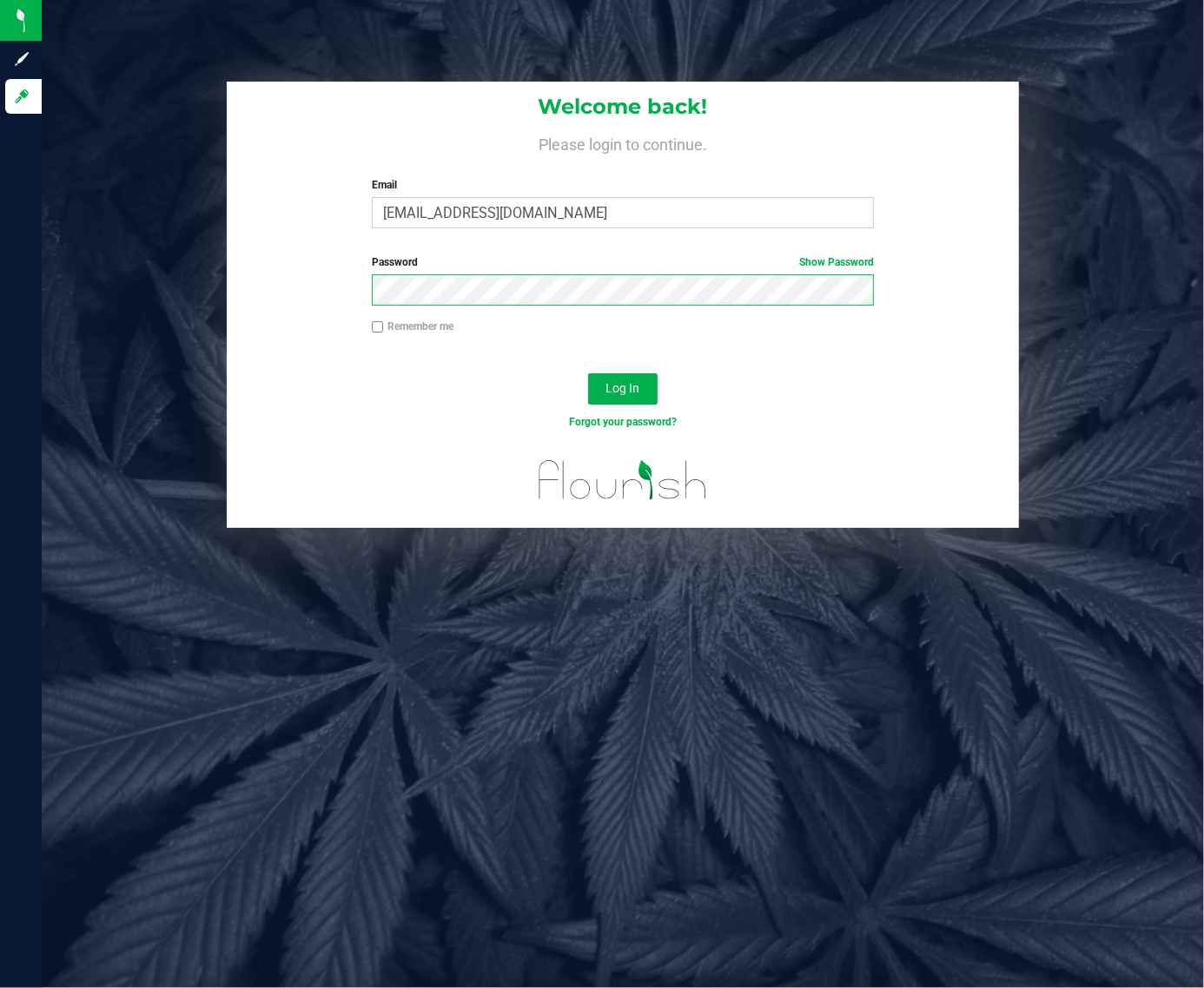
click at [588, 374] on button "Log In" at bounding box center [622, 388] width 69 height 31
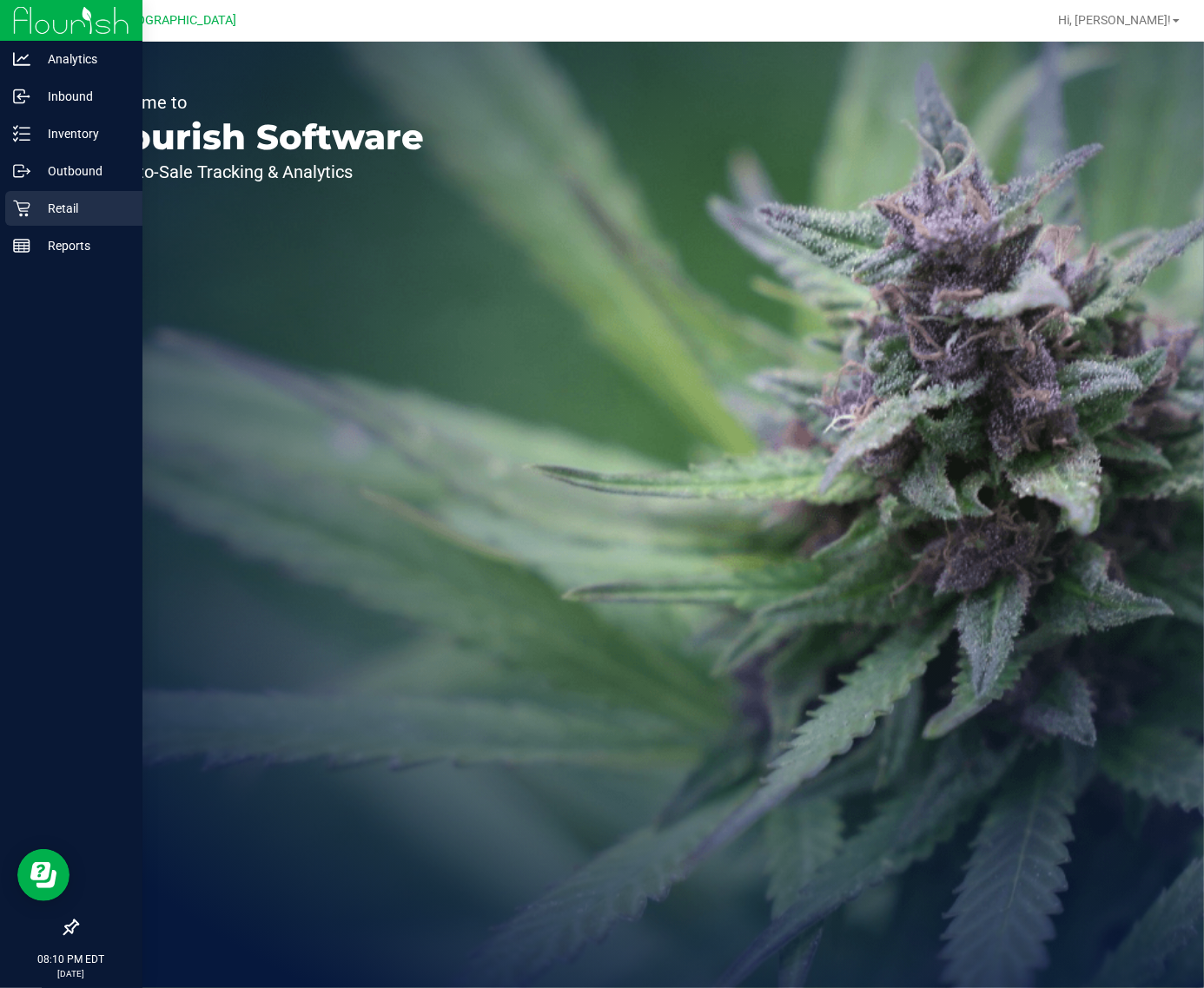
click at [31, 216] on p "Retail" at bounding box center [83, 208] width 105 height 21
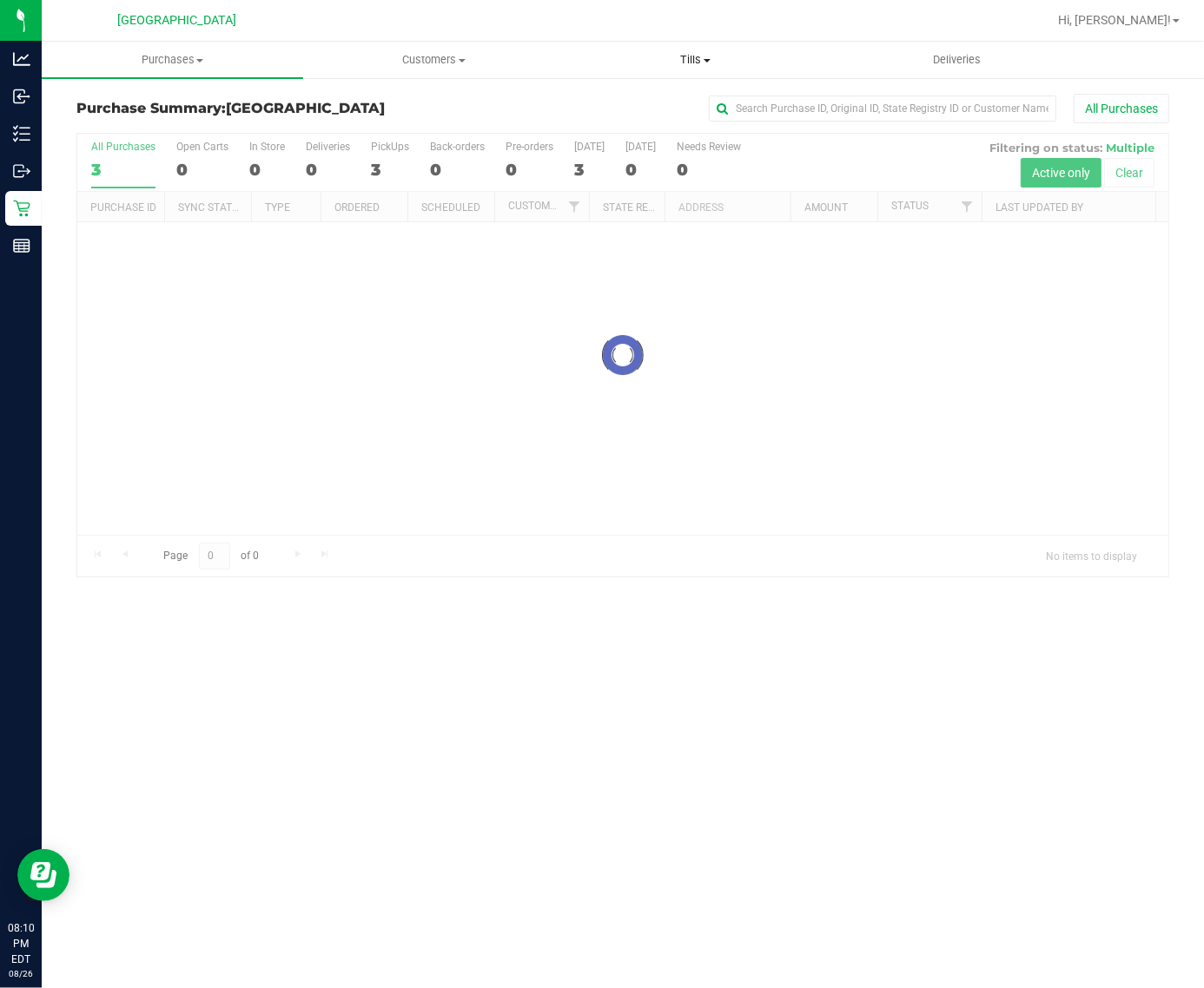
click at [705, 62] on span "Tills" at bounding box center [695, 60] width 260 height 16
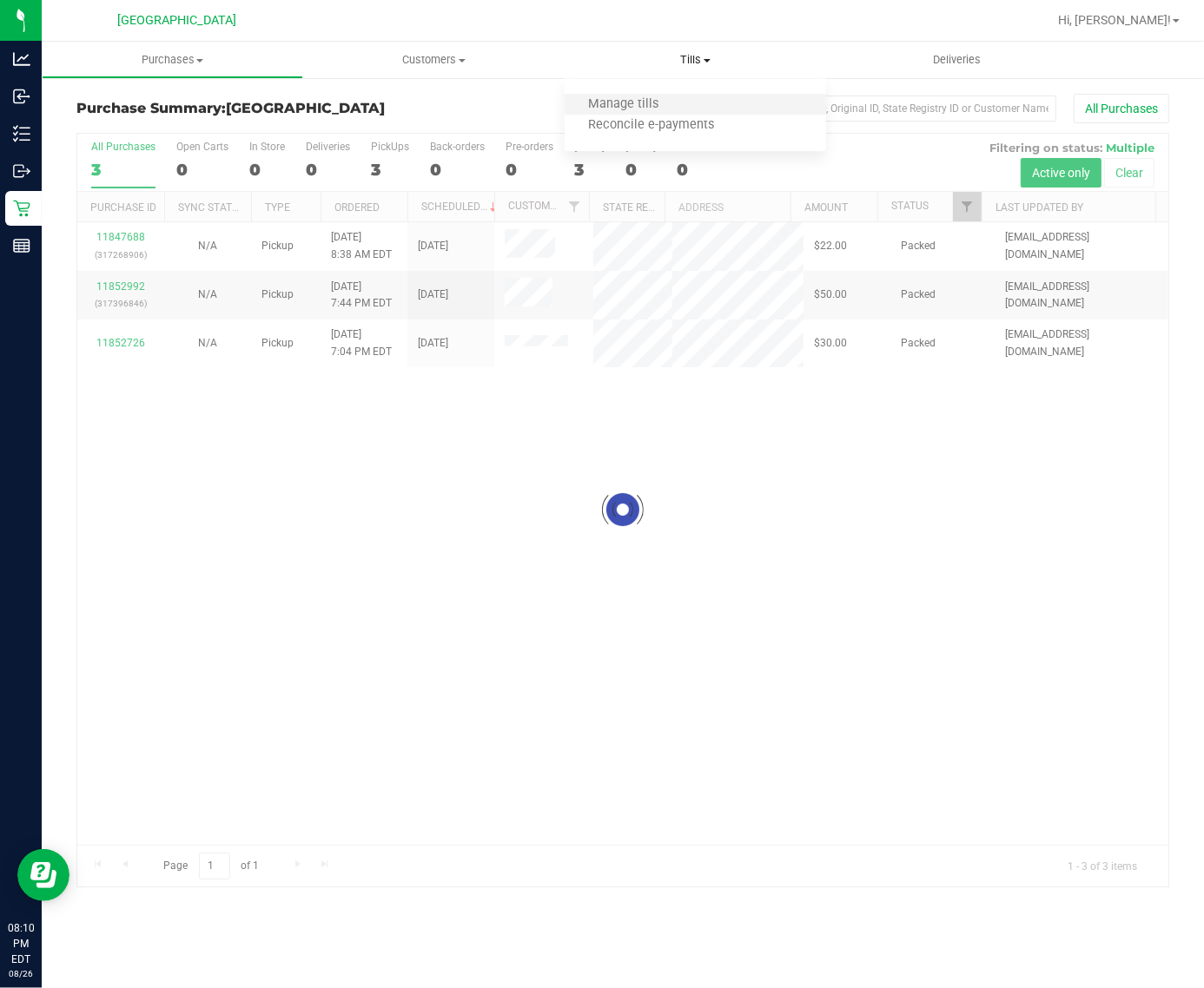
click at [686, 101] on li "Manage tills" at bounding box center [695, 105] width 262 height 21
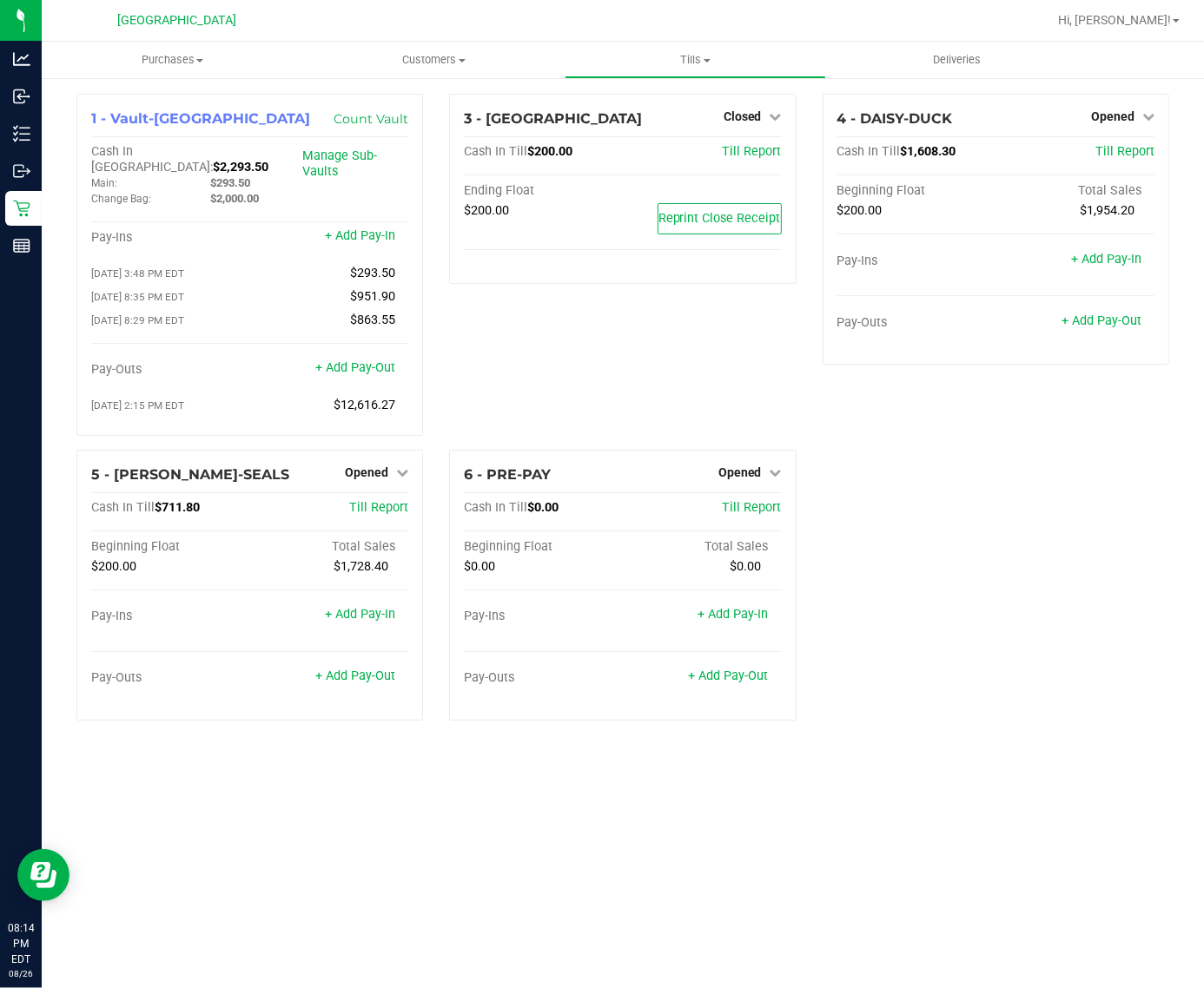
click at [938, 500] on div "1 - Vault-Deerfield Beach Count Vault Cash In Vault: $2,293.50 Main: $293.50 Ch…" at bounding box center [622, 414] width 1118 height 641
click at [735, 465] on span "Opened" at bounding box center [740, 472] width 43 height 14
click at [970, 518] on div "1 - Vault-Deerfield Beach Count Vault Cash In Vault: $2,293.50 Main: $293.50 Ch…" at bounding box center [622, 414] width 1118 height 641
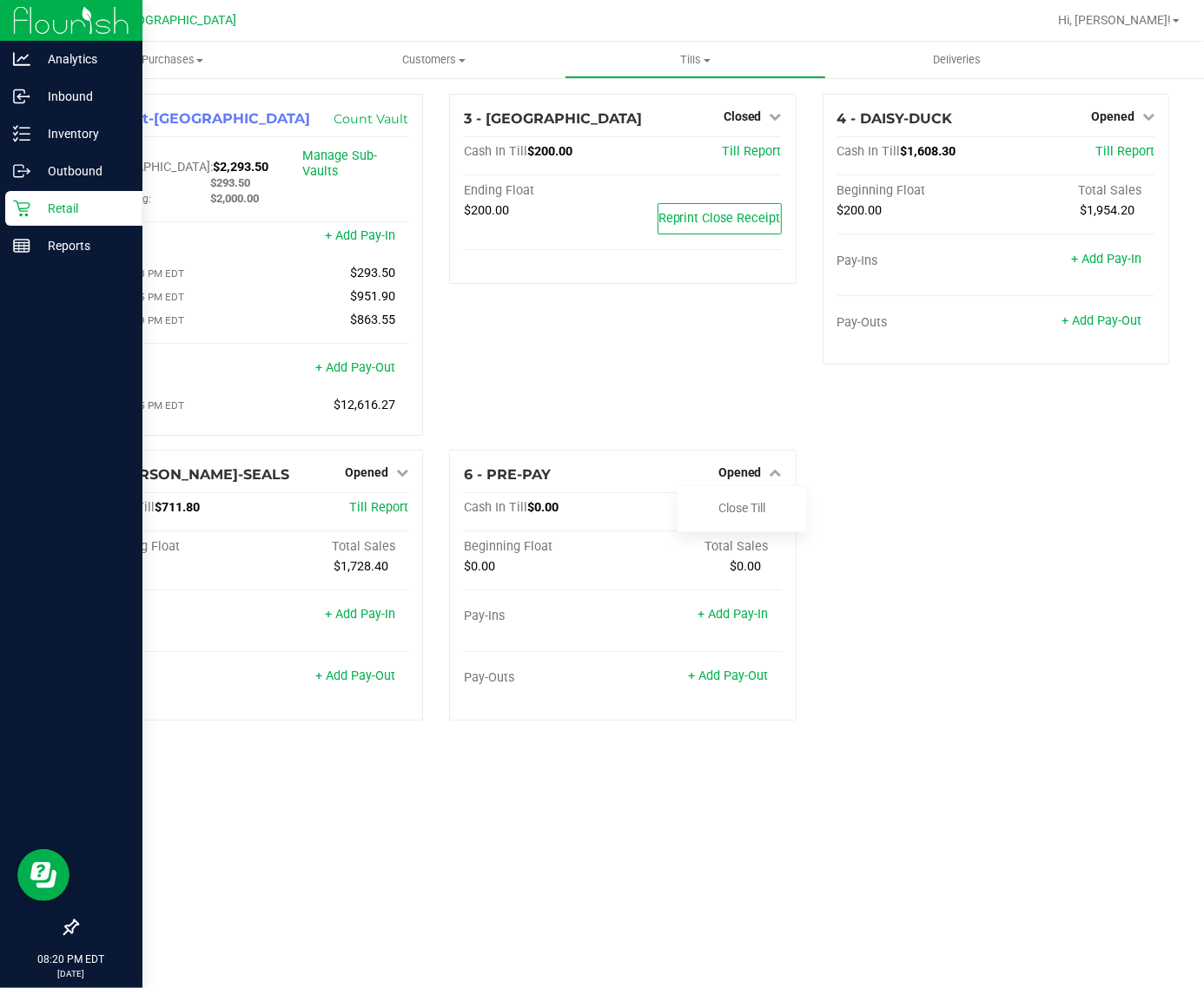
click at [32, 208] on p "Retail" at bounding box center [83, 208] width 105 height 21
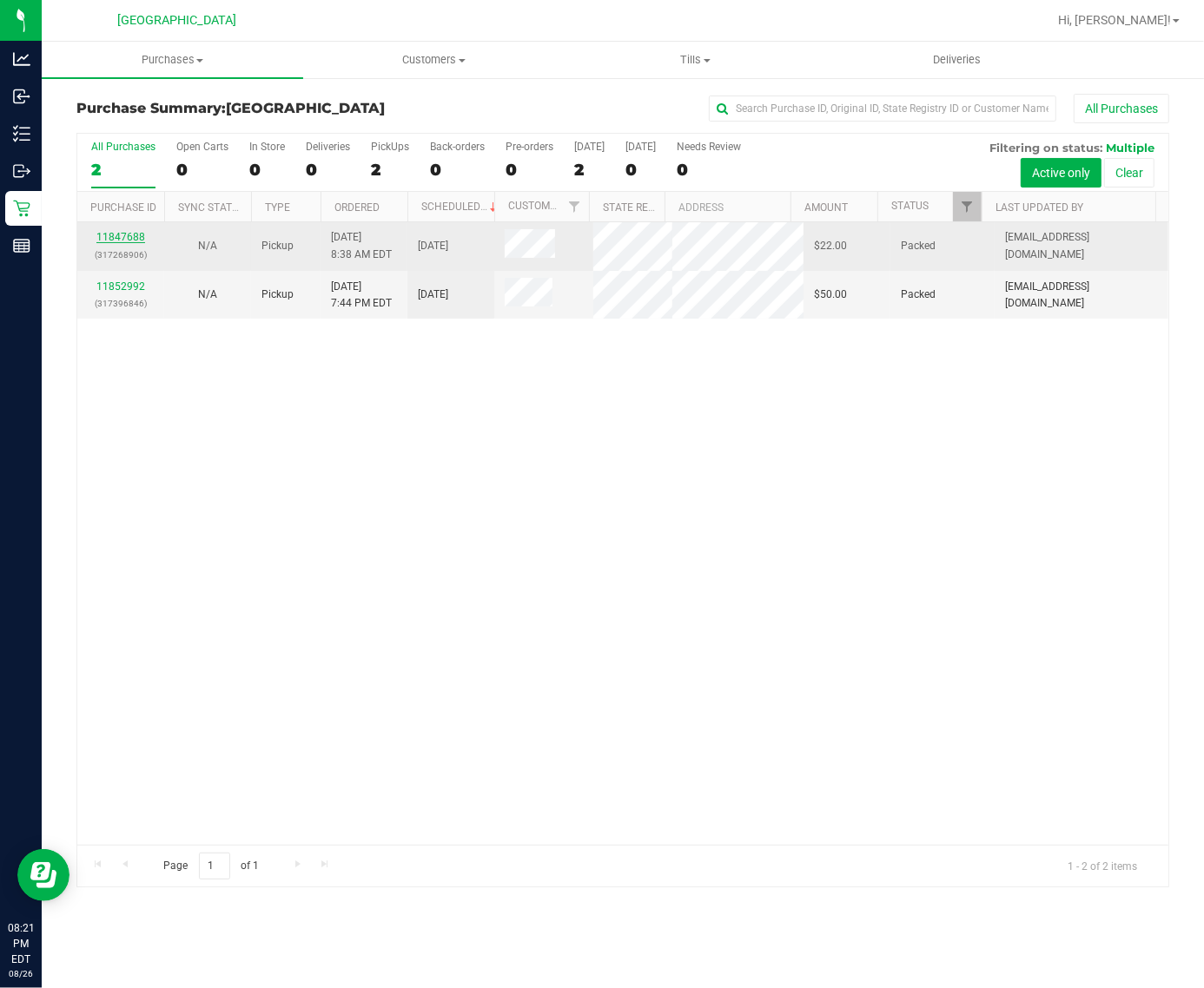
click at [140, 243] on link "11847688" at bounding box center [120, 236] width 49 height 12
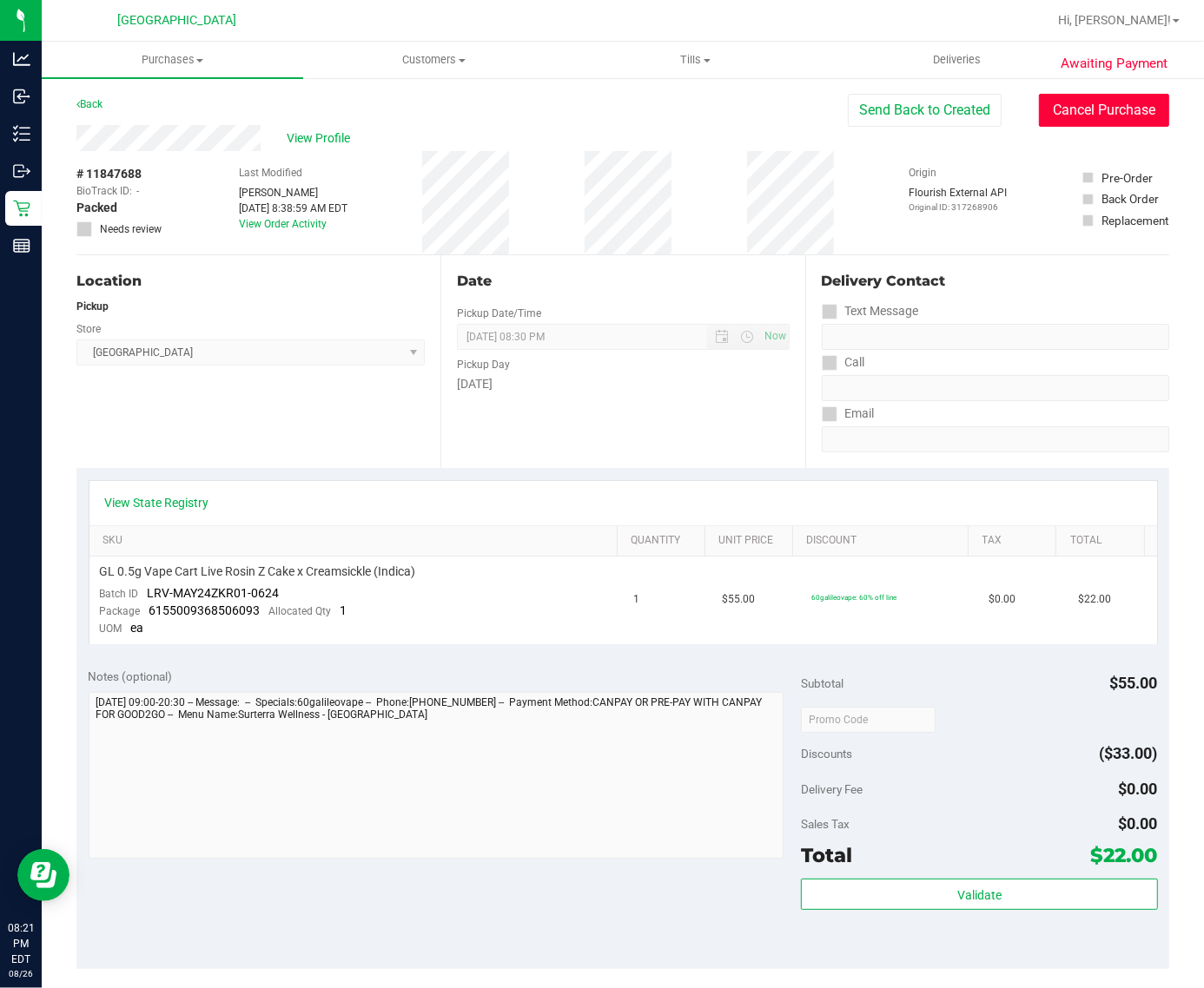
click at [1065, 106] on button "Cancel Purchase" at bounding box center [1103, 109] width 130 height 33
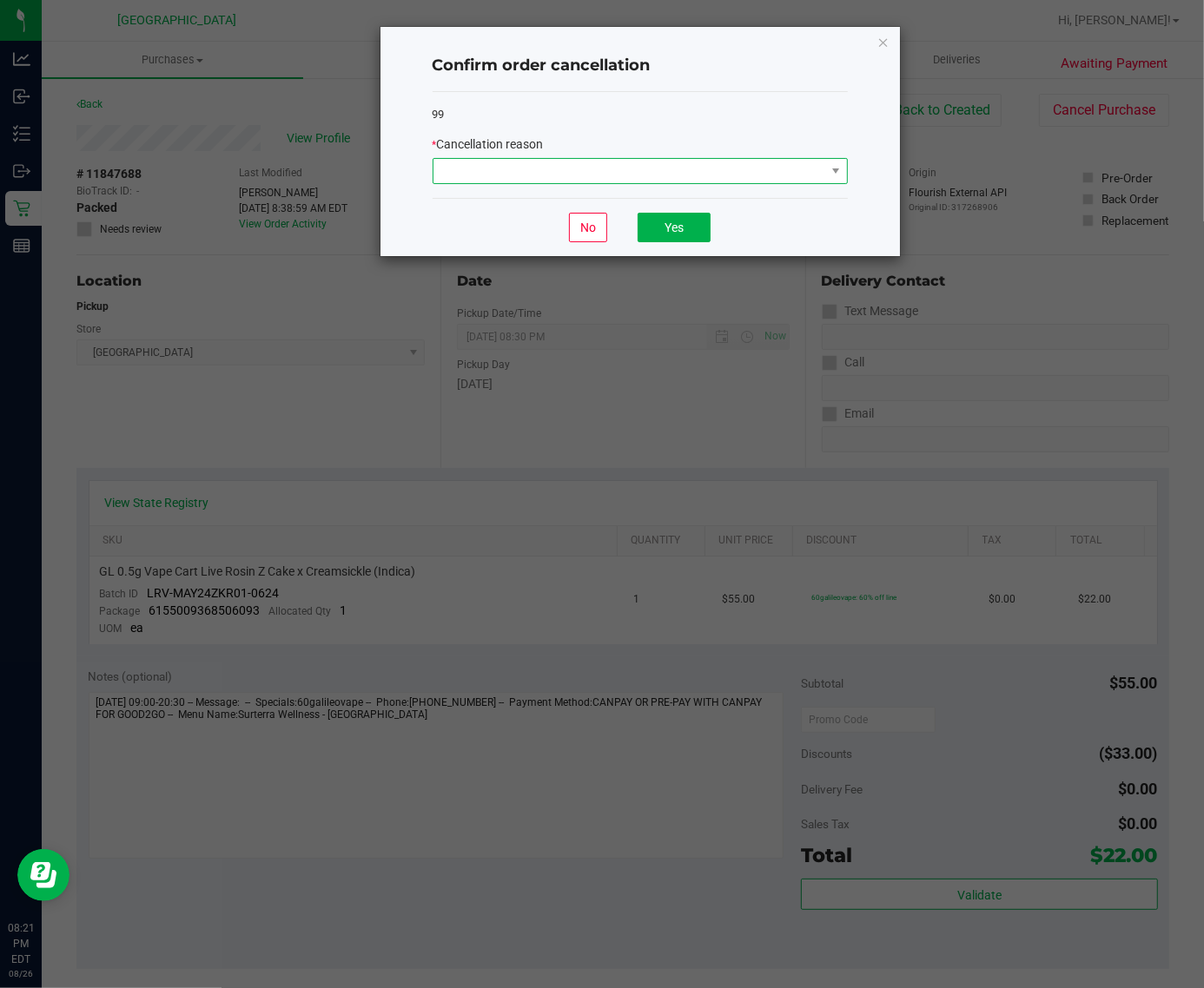
click at [595, 184] on span at bounding box center [640, 171] width 415 height 26
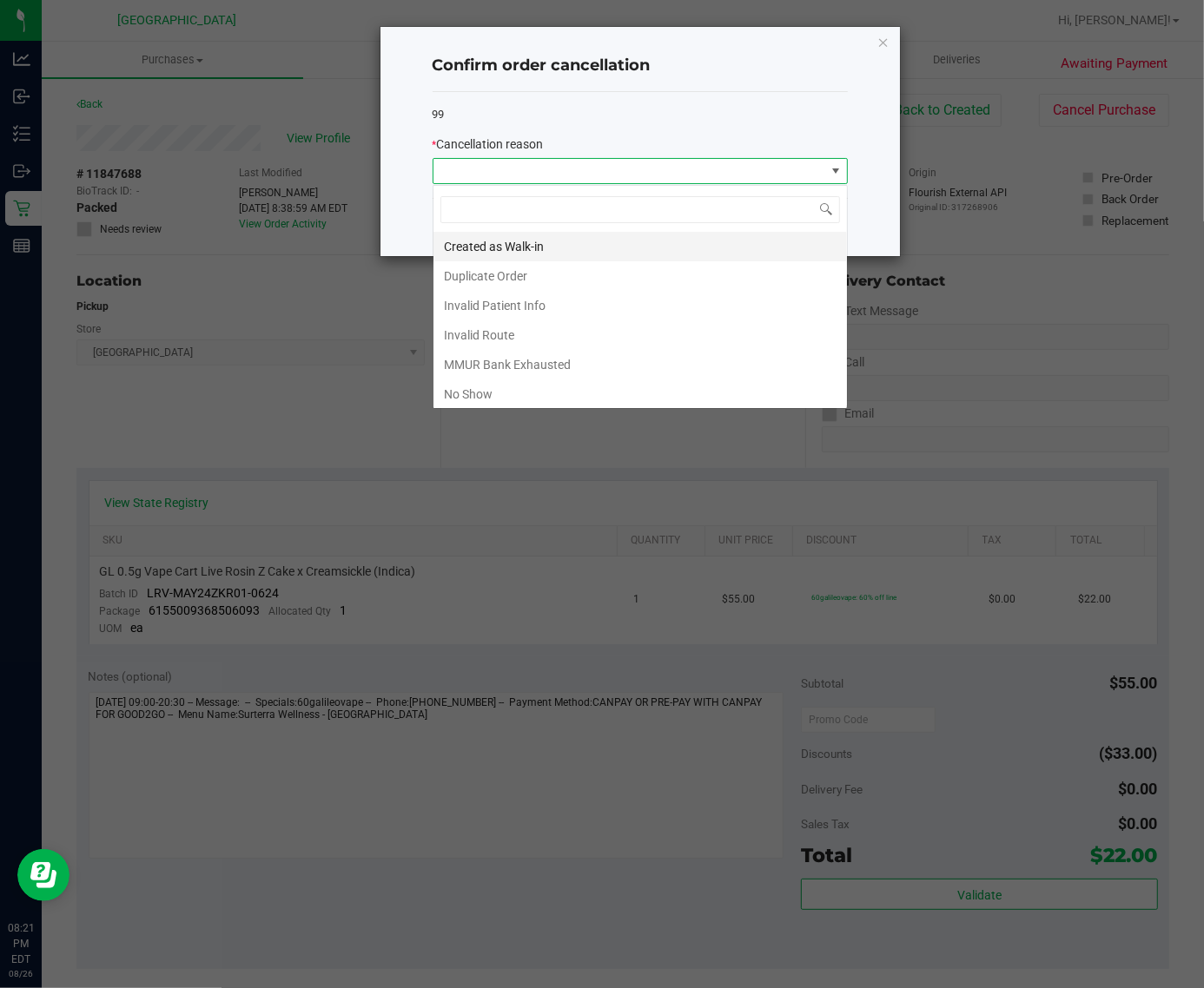
scroll to position [27, 414]
click at [534, 397] on li "No Show" at bounding box center [640, 394] width 414 height 30
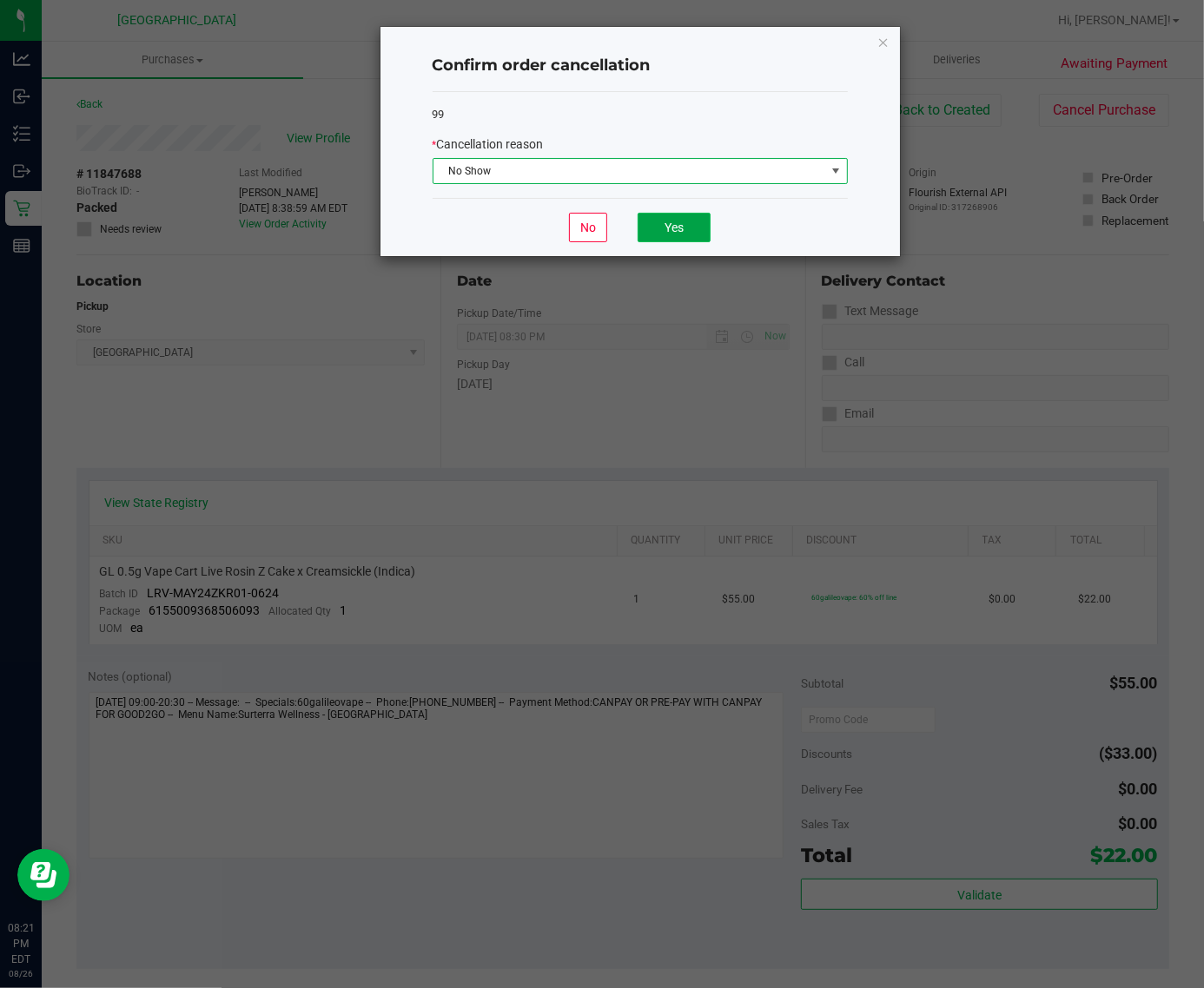
click at [677, 236] on button "Yes" at bounding box center [673, 228] width 73 height 30
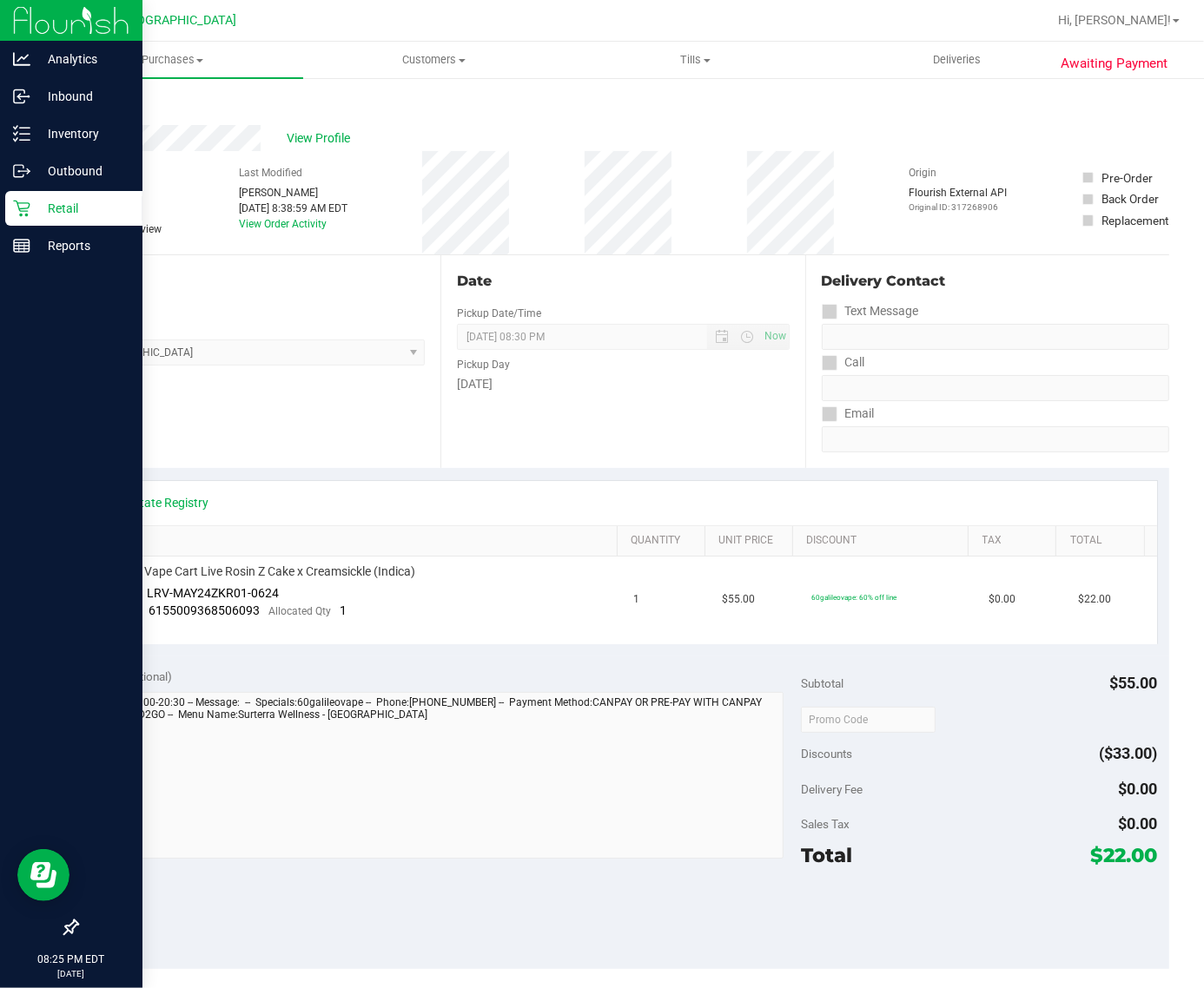
click at [0, 209] on link "Retail" at bounding box center [71, 210] width 142 height 37
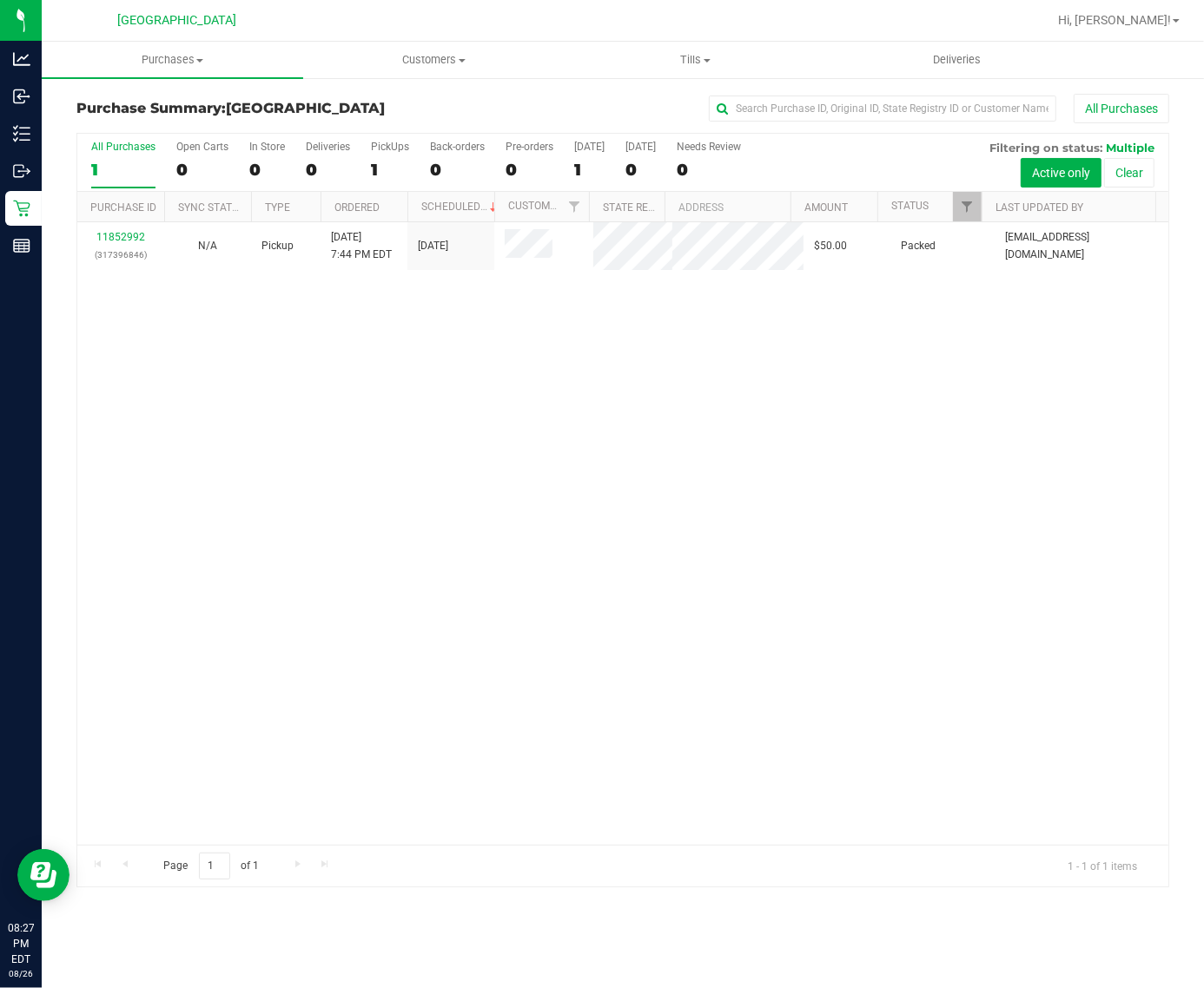
click at [670, 344] on div "11852992 (317396846) N/A Pickup 8/26/2025 7:44 PM EDT 8/26/2025 $50.00 Packed m…" at bounding box center [623, 533] width 1091 height 623
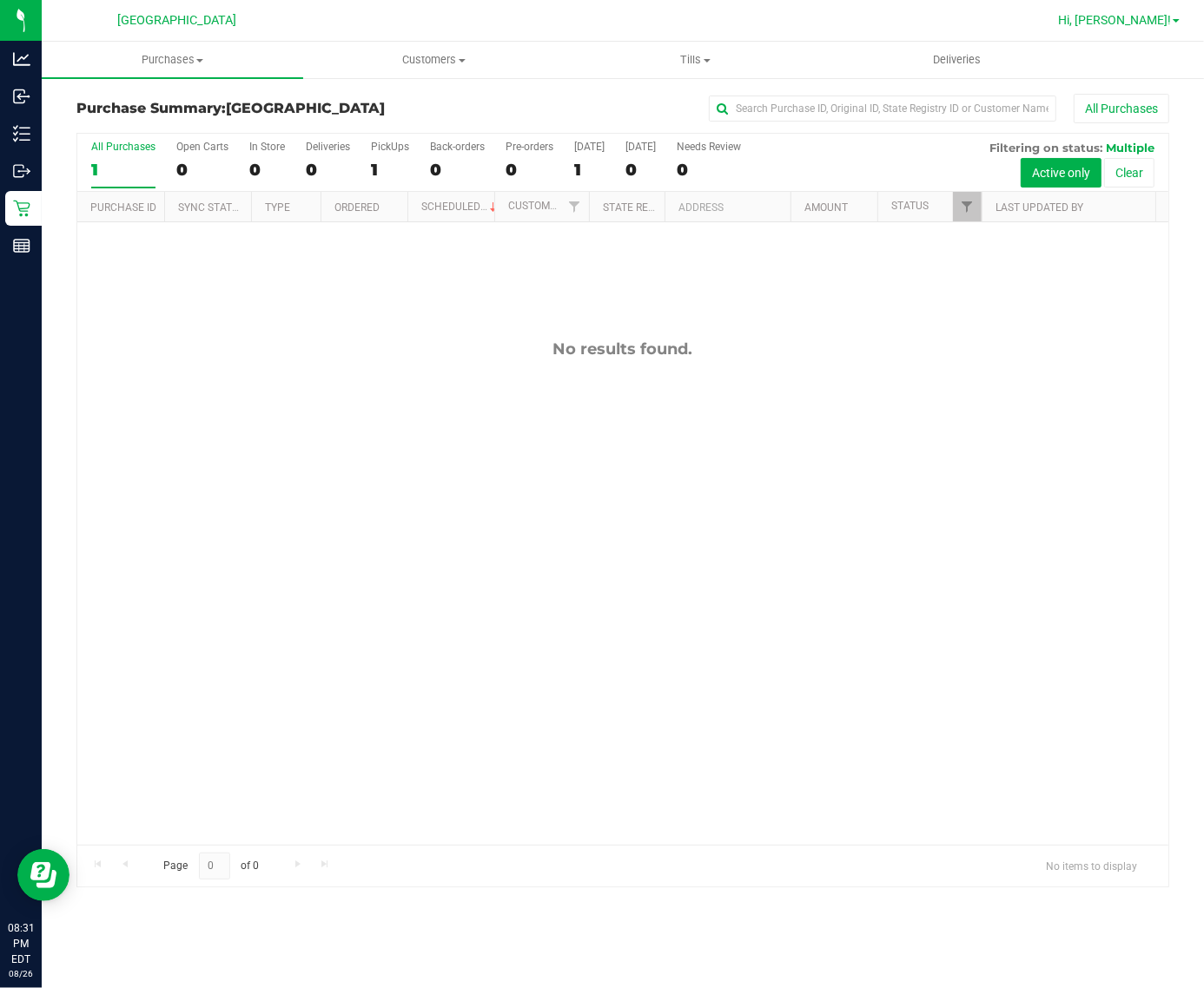
click at [1153, 19] on span "Hi, [PERSON_NAME]!" at bounding box center [1113, 20] width 113 height 14
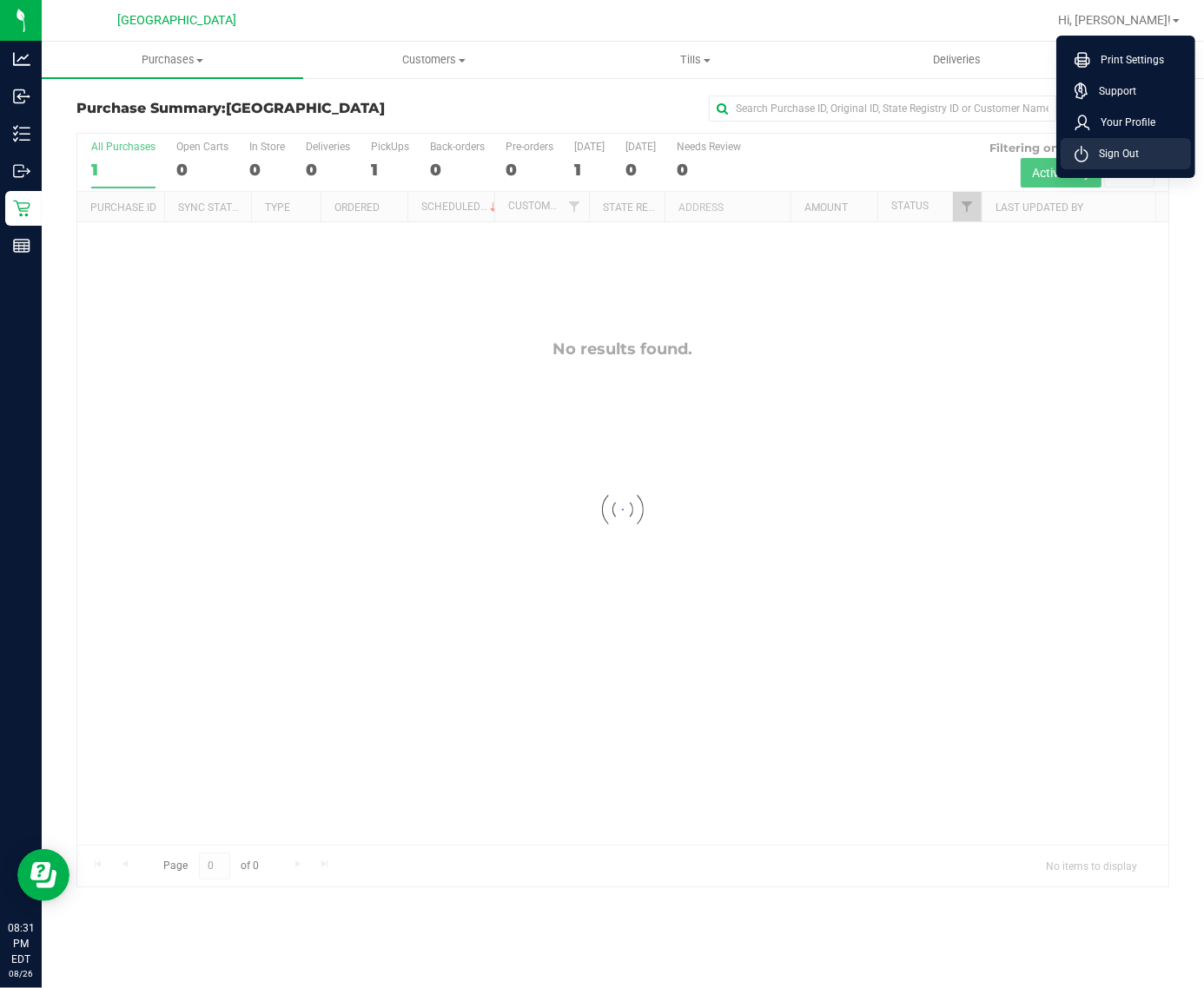
click at [1105, 165] on li "Sign Out" at bounding box center [1125, 153] width 130 height 31
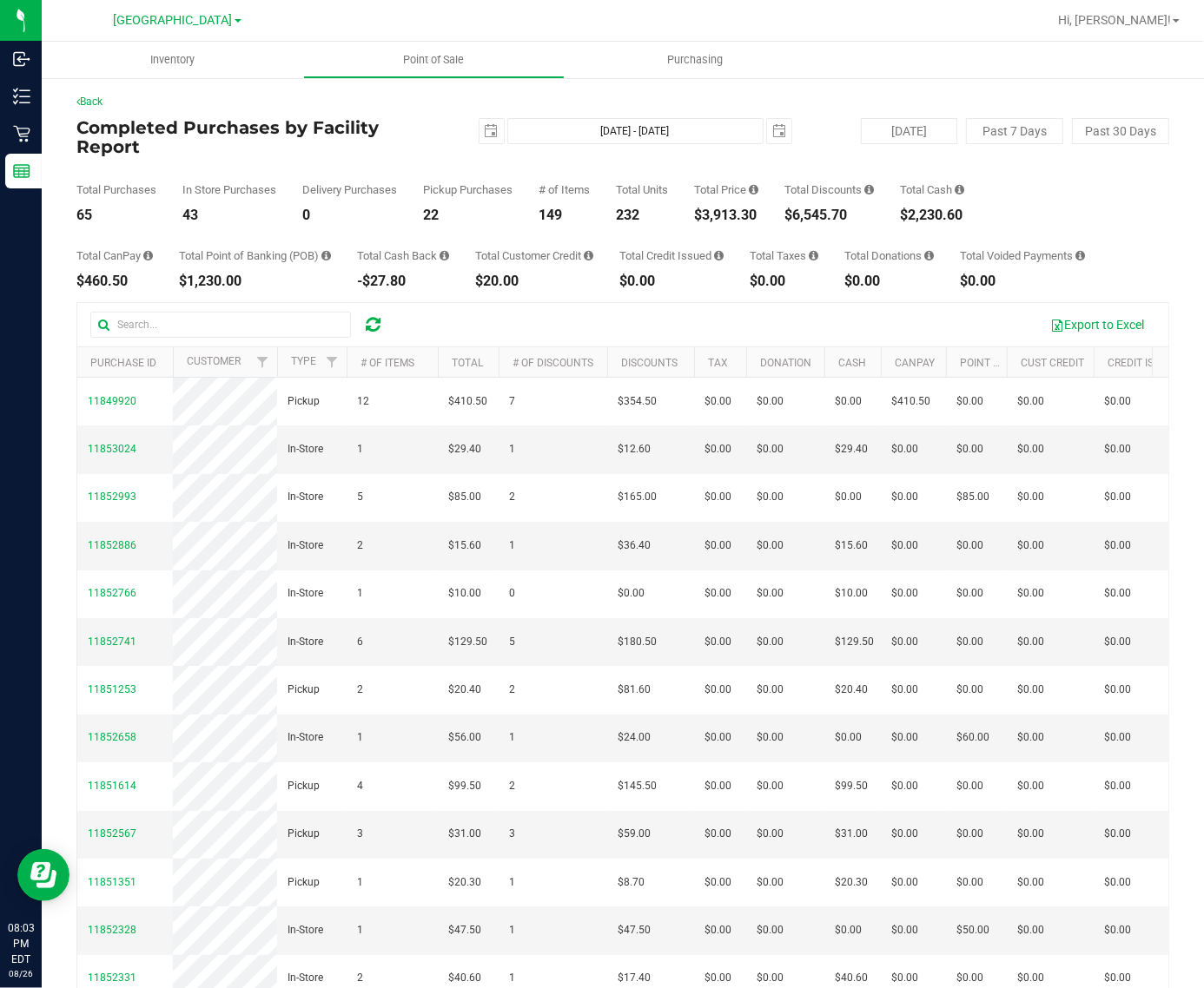
click at [375, 328] on icon at bounding box center [373, 324] width 15 height 18
click at [734, 205] on div "Total Price $3,958.60" at bounding box center [726, 203] width 64 height 38
click at [729, 221] on div "$3,958.60" at bounding box center [726, 215] width 64 height 14
copy div "3,958.60"
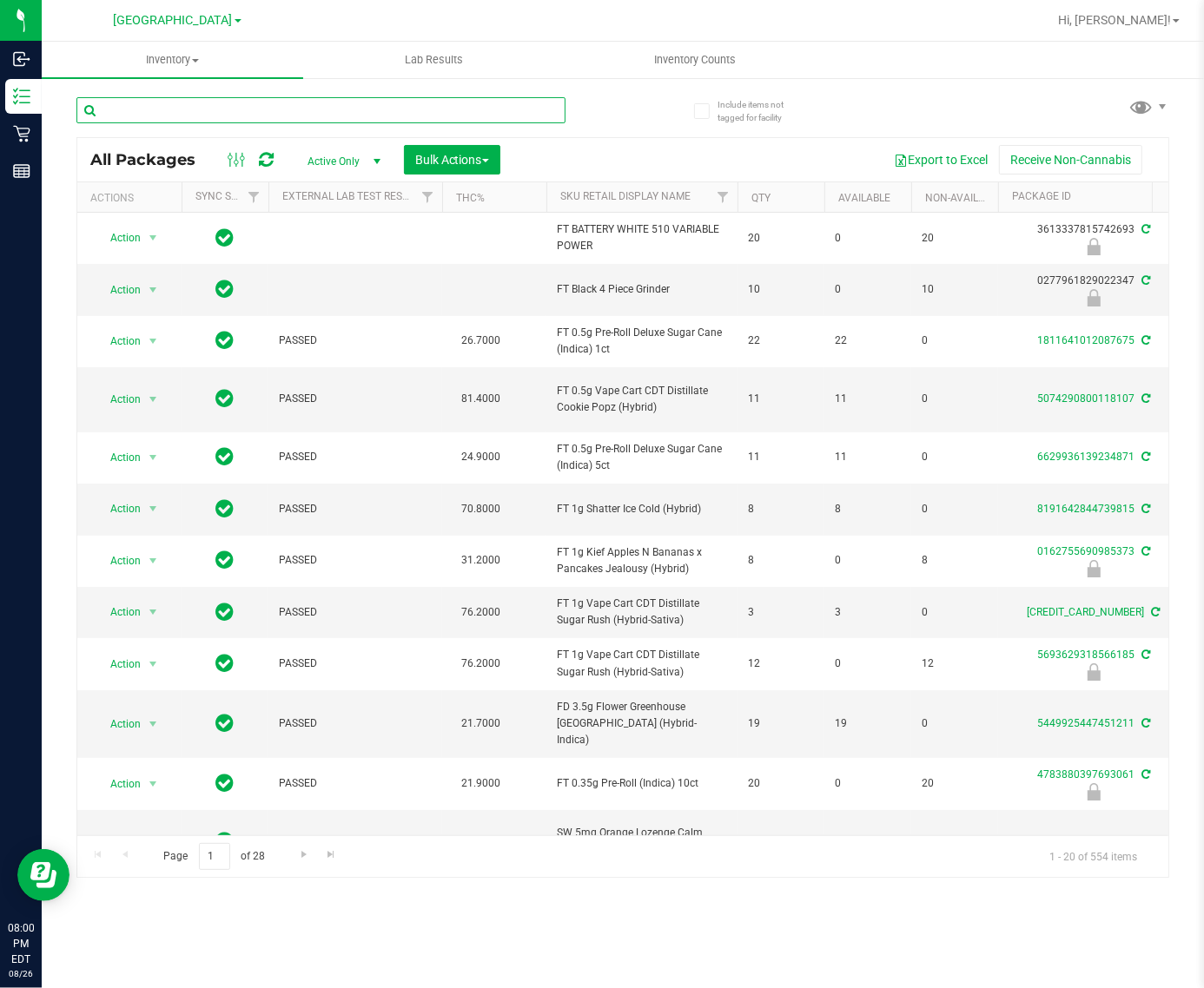
click at [314, 106] on input "text" at bounding box center [320, 110] width 489 height 26
paste input "FT 0.5g Pre-Roll Melon Collie (Hybrid-Sativa) 5ct"
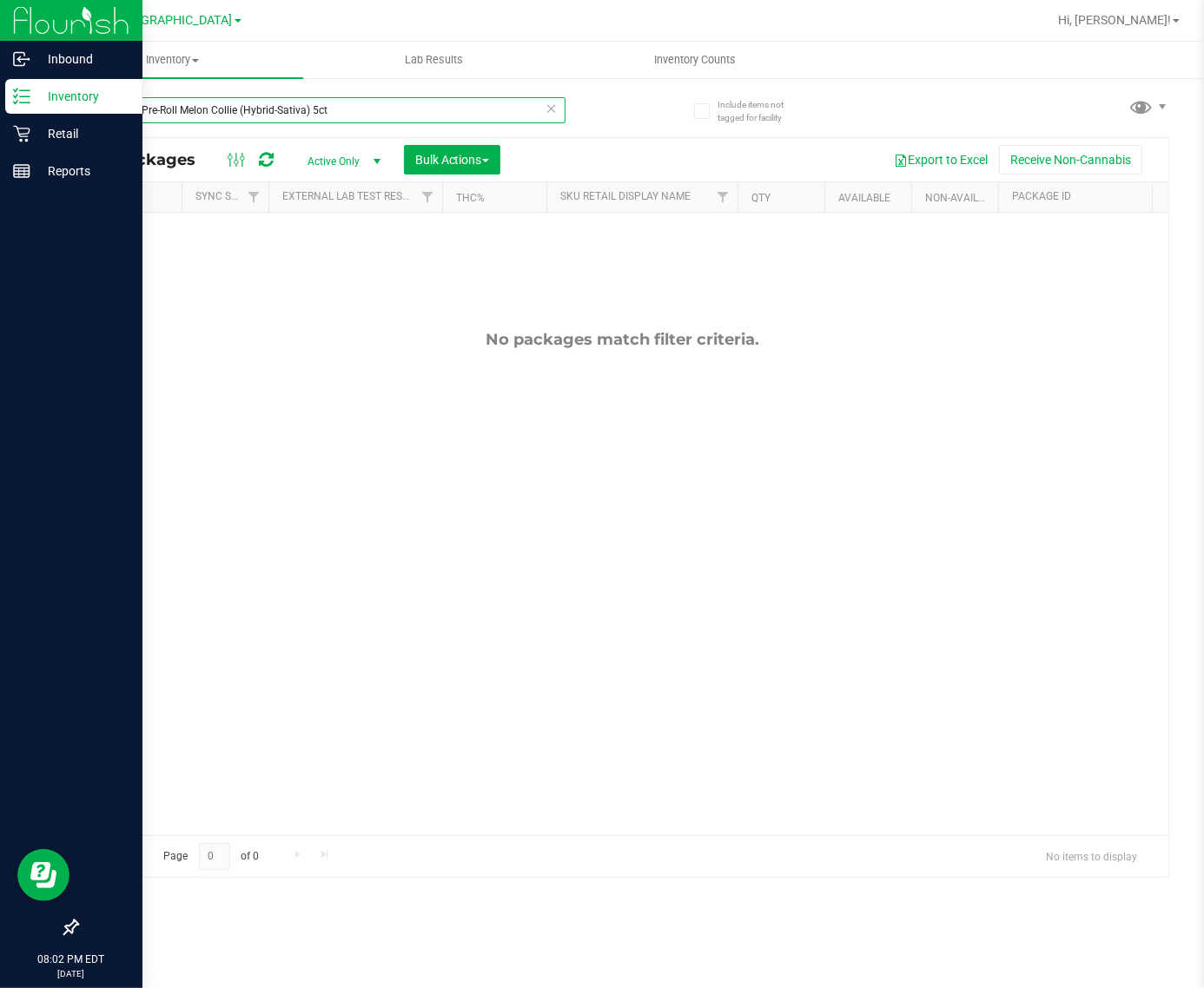
drag, startPoint x: 445, startPoint y: 101, endPoint x: 29, endPoint y: 79, distance: 416.6
click at [29, 79] on div "Inbound Inventory Retail Reports 08:02 PM EDT 08/26/2025 08/26 Deerfield Beach …" at bounding box center [602, 494] width 1204 height 988
paste input "Vape Cart Distillate Dosi-Do (Indica)"
type input "FT 0.5g Vape Cart Distillate Dosi-Do (Indica)"
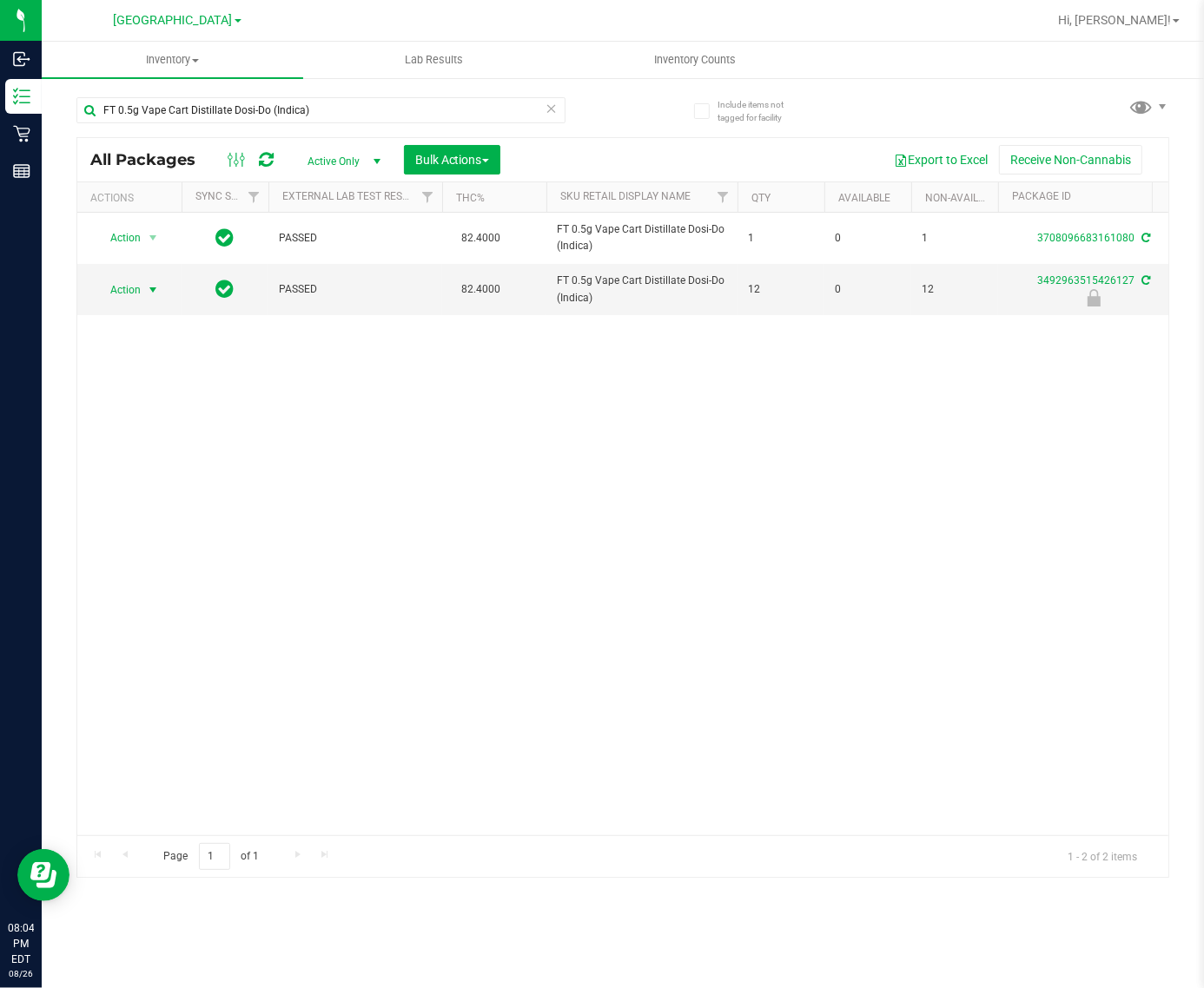
drag, startPoint x: 113, startPoint y: 292, endPoint x: 123, endPoint y: 306, distance: 17.2
click at [114, 292] on span "Action" at bounding box center [118, 289] width 47 height 24
click at [129, 484] on li "Unlock package" at bounding box center [151, 497] width 112 height 26
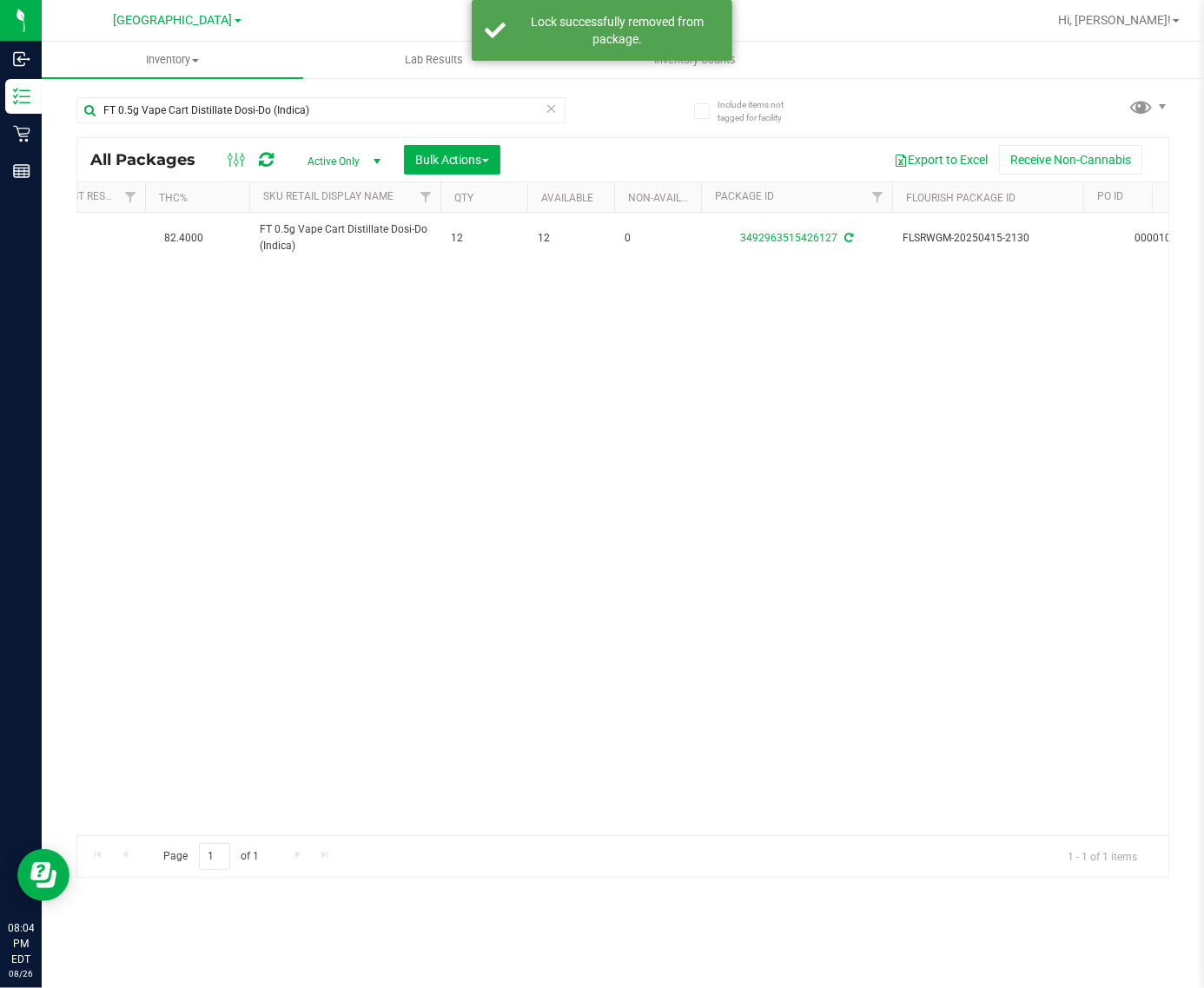
scroll to position [0, 309]
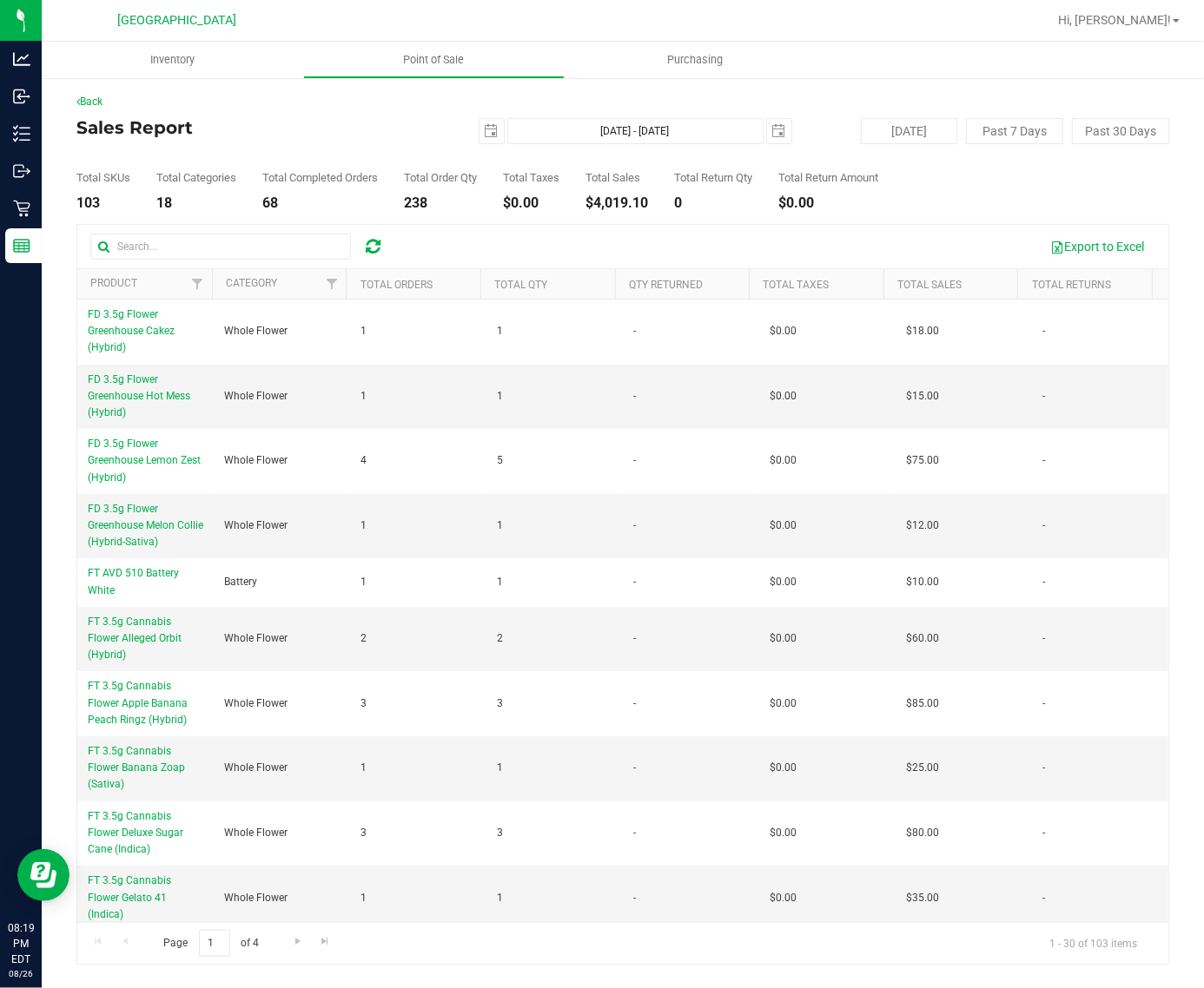
click at [532, 275] on th "Total Qty" at bounding box center [547, 284] width 135 height 31
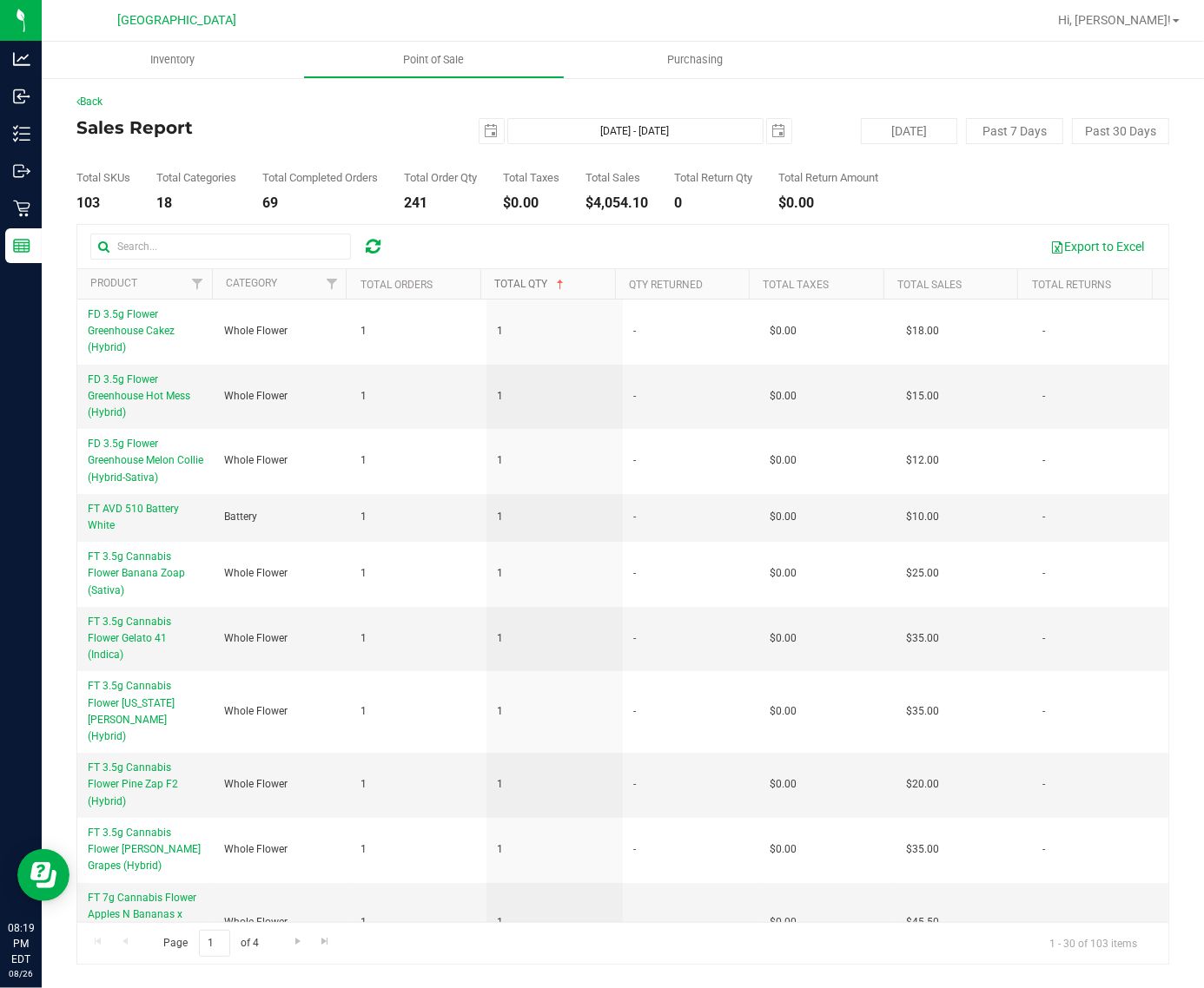
click at [531, 284] on link "Total Qty" at bounding box center [531, 283] width 73 height 12
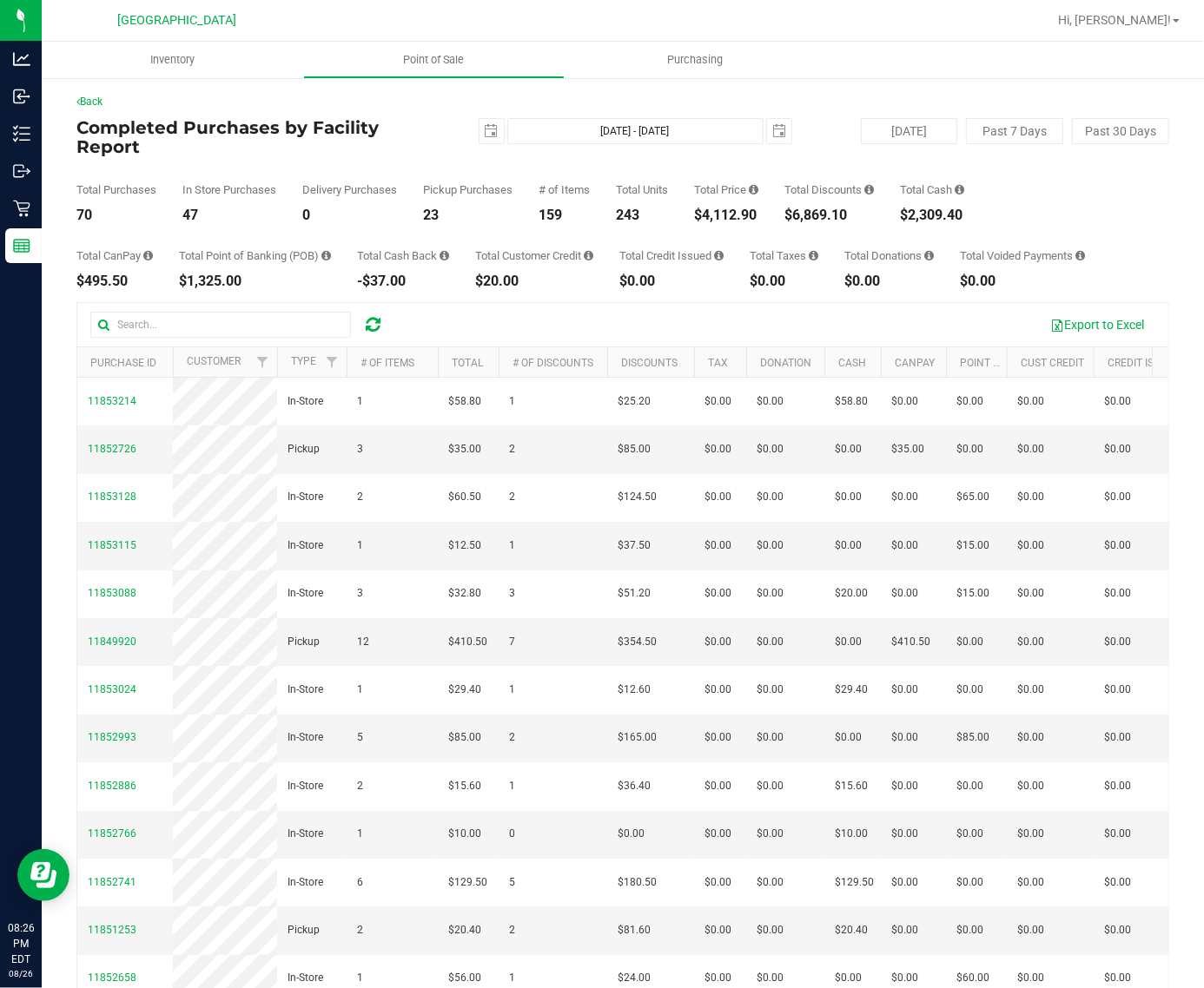
click at [739, 210] on div "$4,112.90" at bounding box center [726, 215] width 64 height 14
copy div "4,112.90"
click at [823, 215] on div "$6,869.10" at bounding box center [829, 215] width 90 height 14
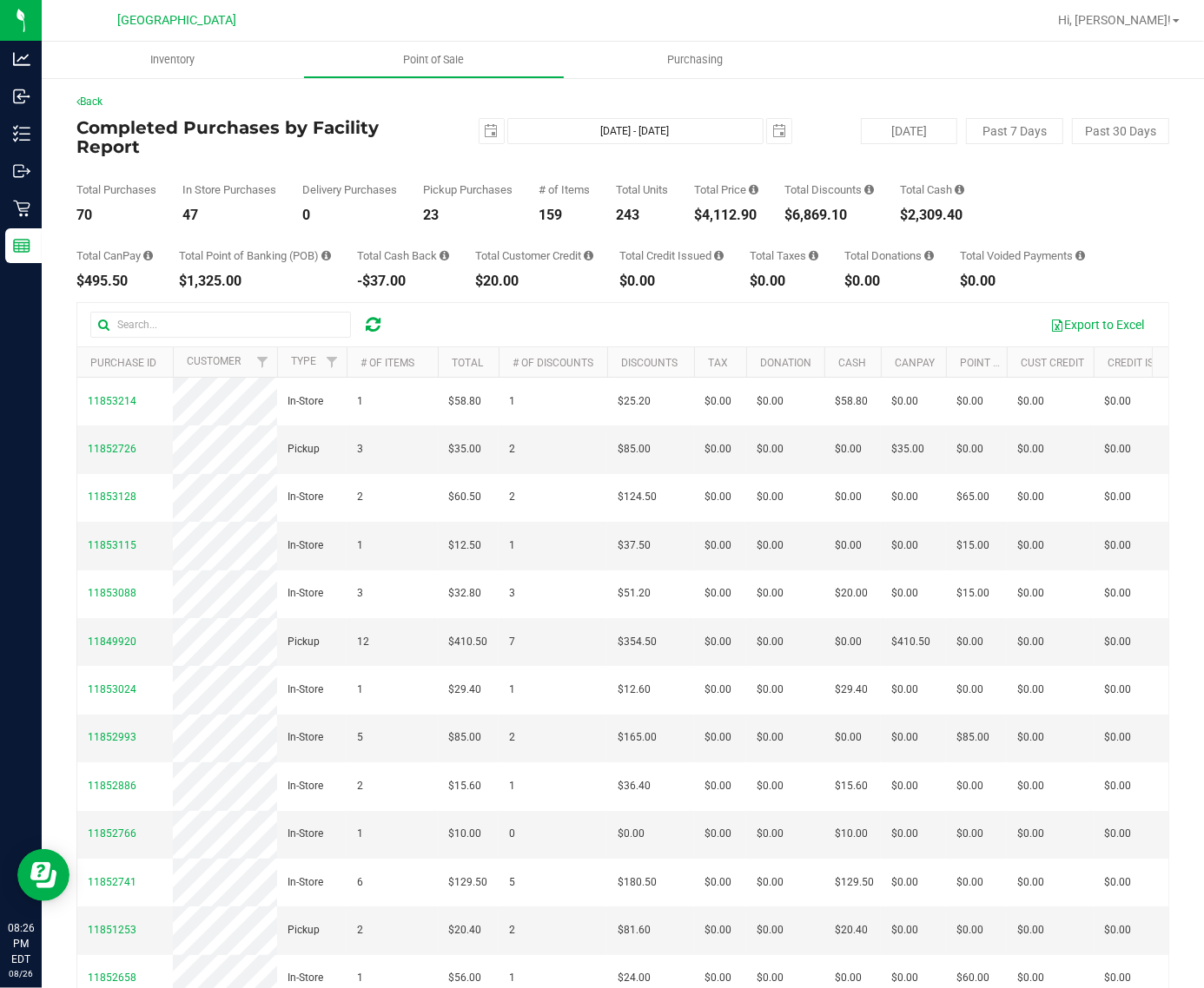
copy div "6,869.10"
